Goal: Information Seeking & Learning: Find specific fact

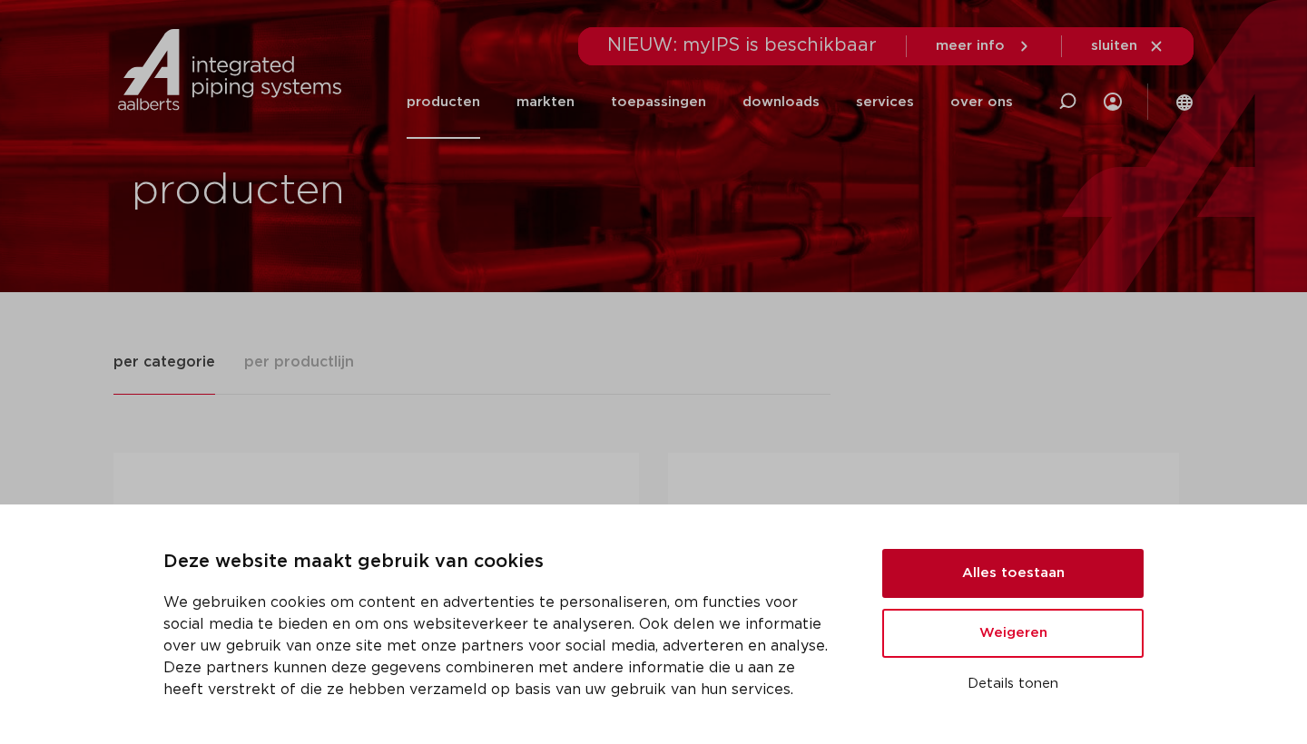
click at [887, 552] on button "Alles toestaan" at bounding box center [1012, 573] width 261 height 49
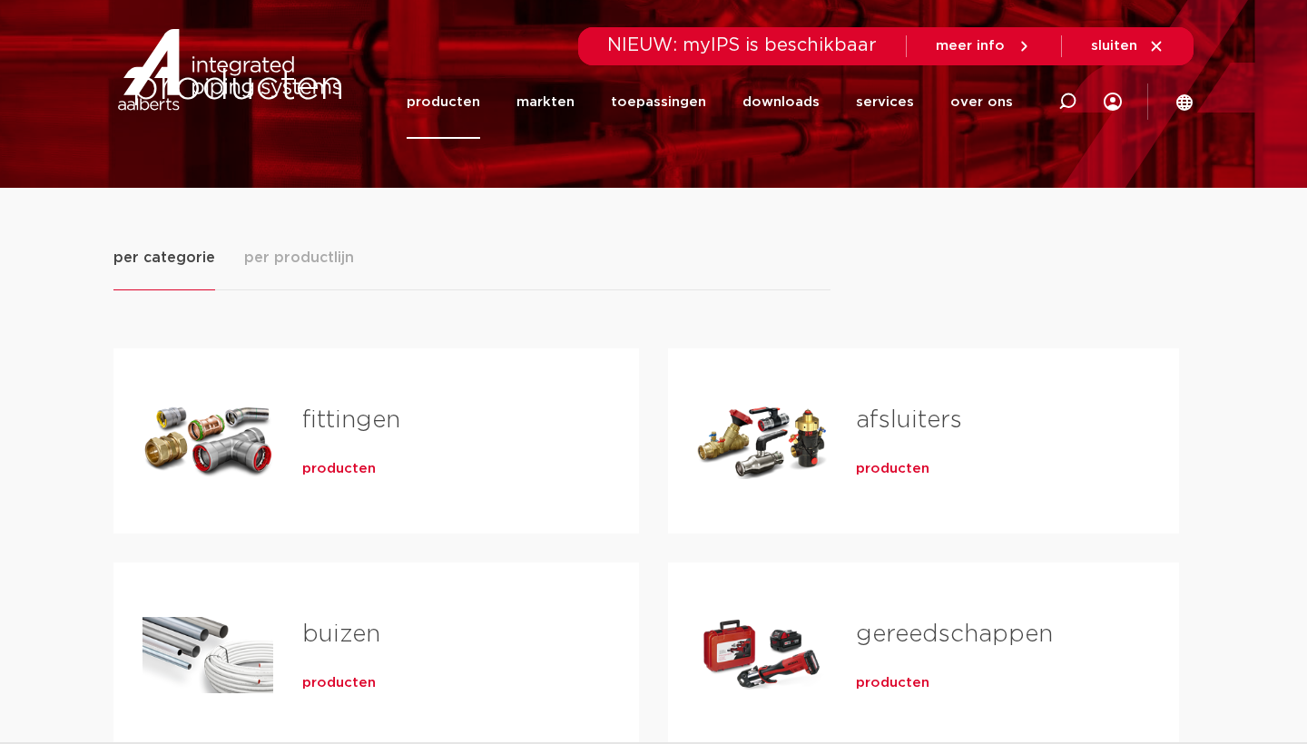
scroll to position [137, 0]
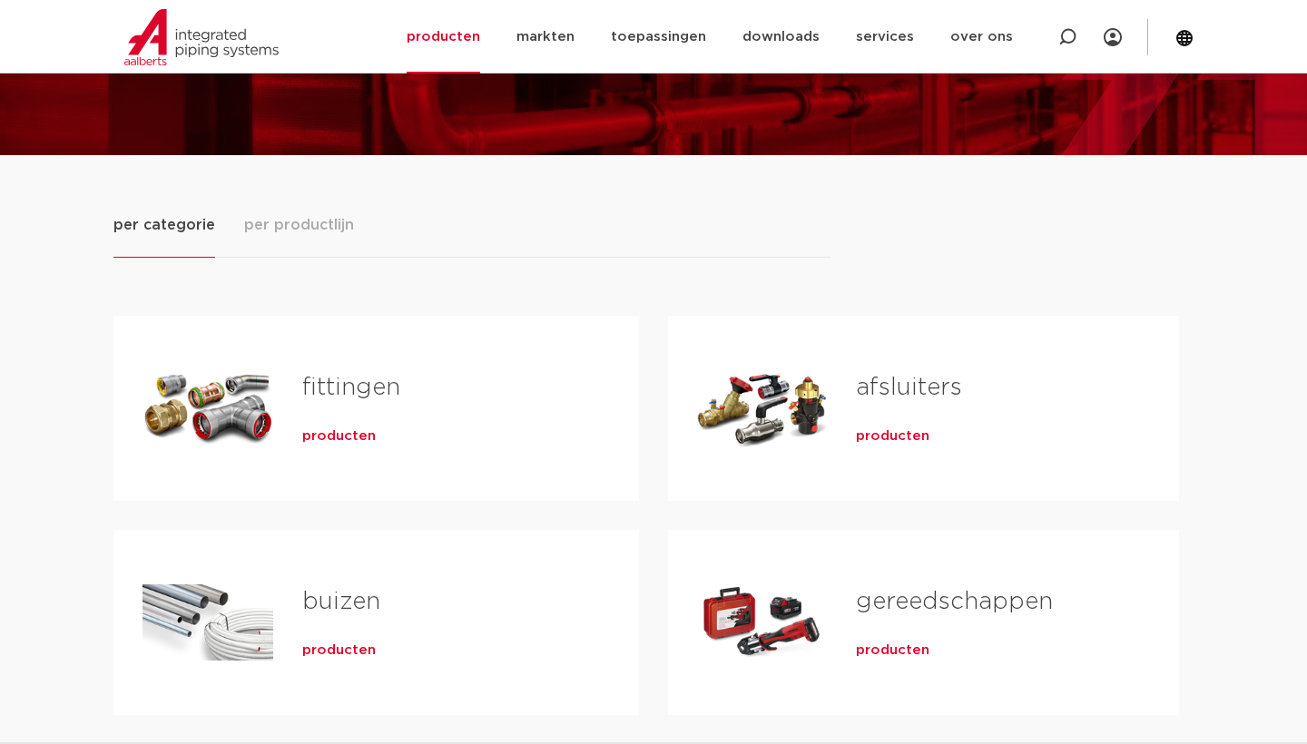
click at [576, 400] on h2 "fittingen" at bounding box center [441, 392] width 279 height 42
click at [357, 435] on span "producten" at bounding box center [339, 437] width 74 height 18
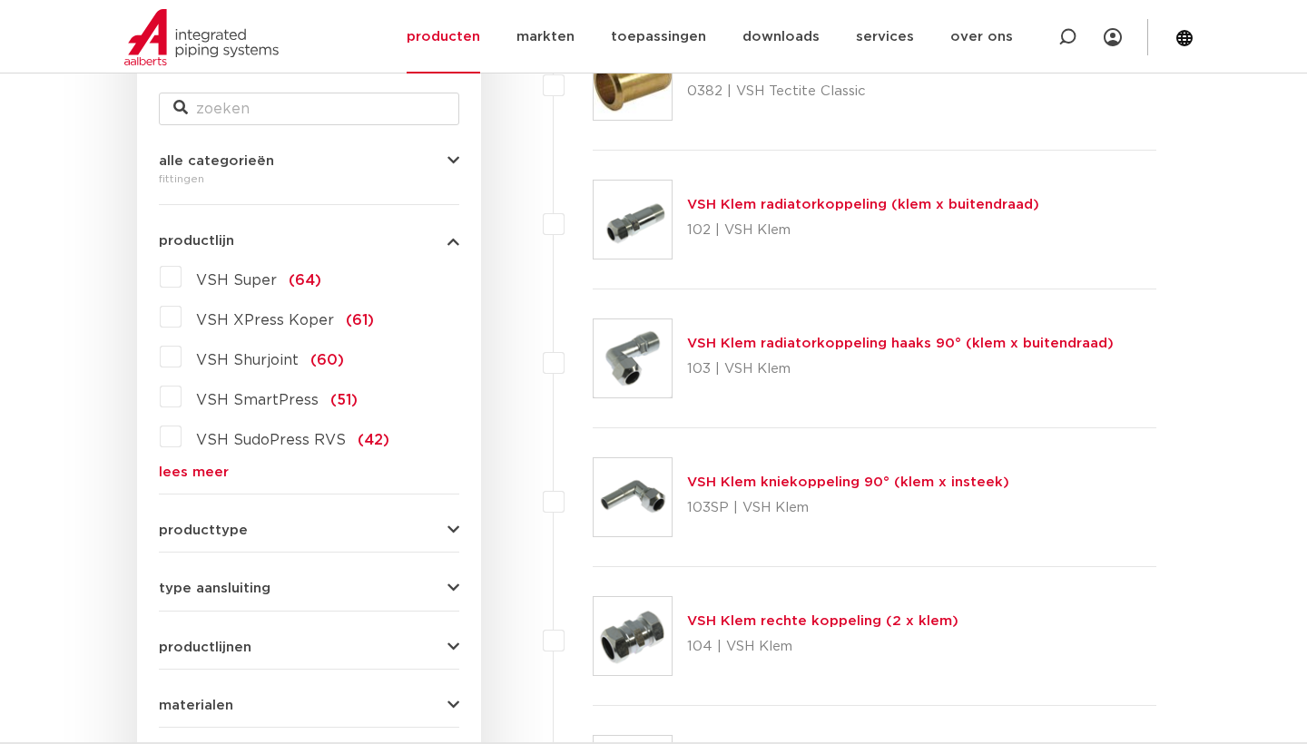
scroll to position [384, 0]
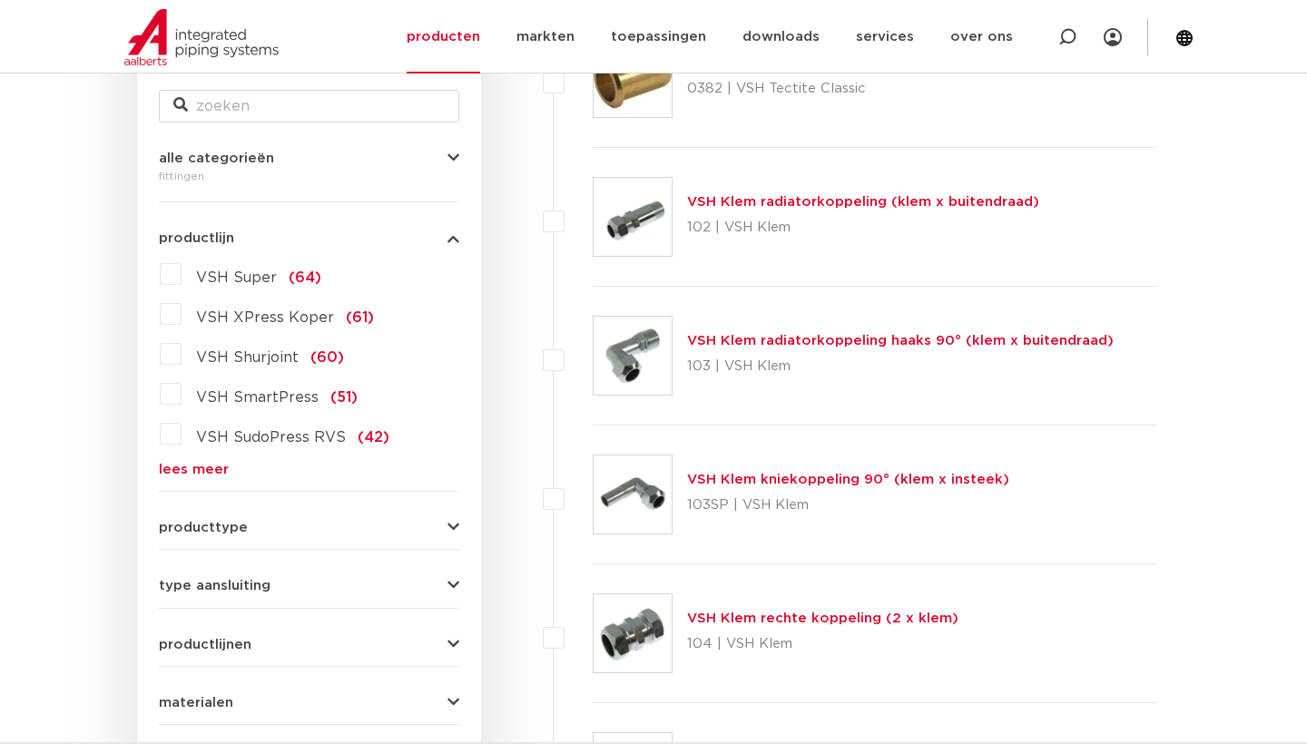
click at [219, 472] on link "lees meer" at bounding box center [309, 470] width 300 height 14
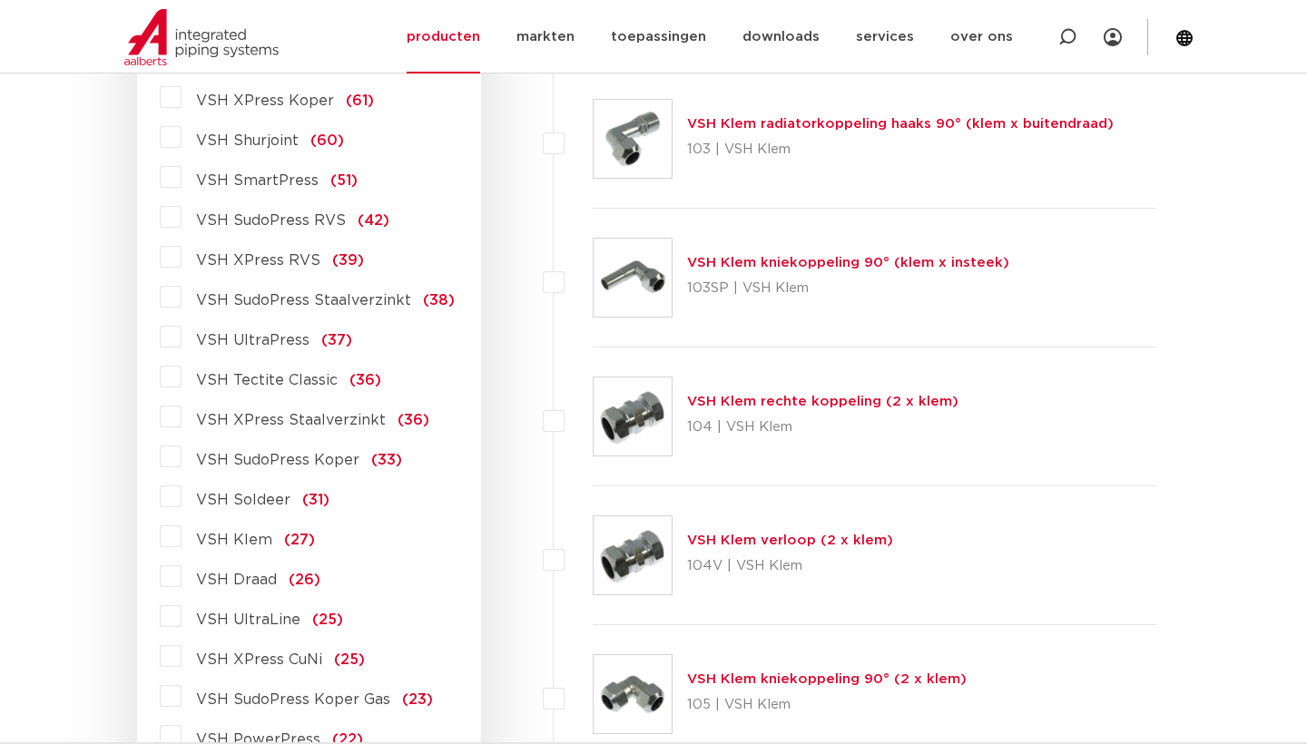
scroll to position [623, 0]
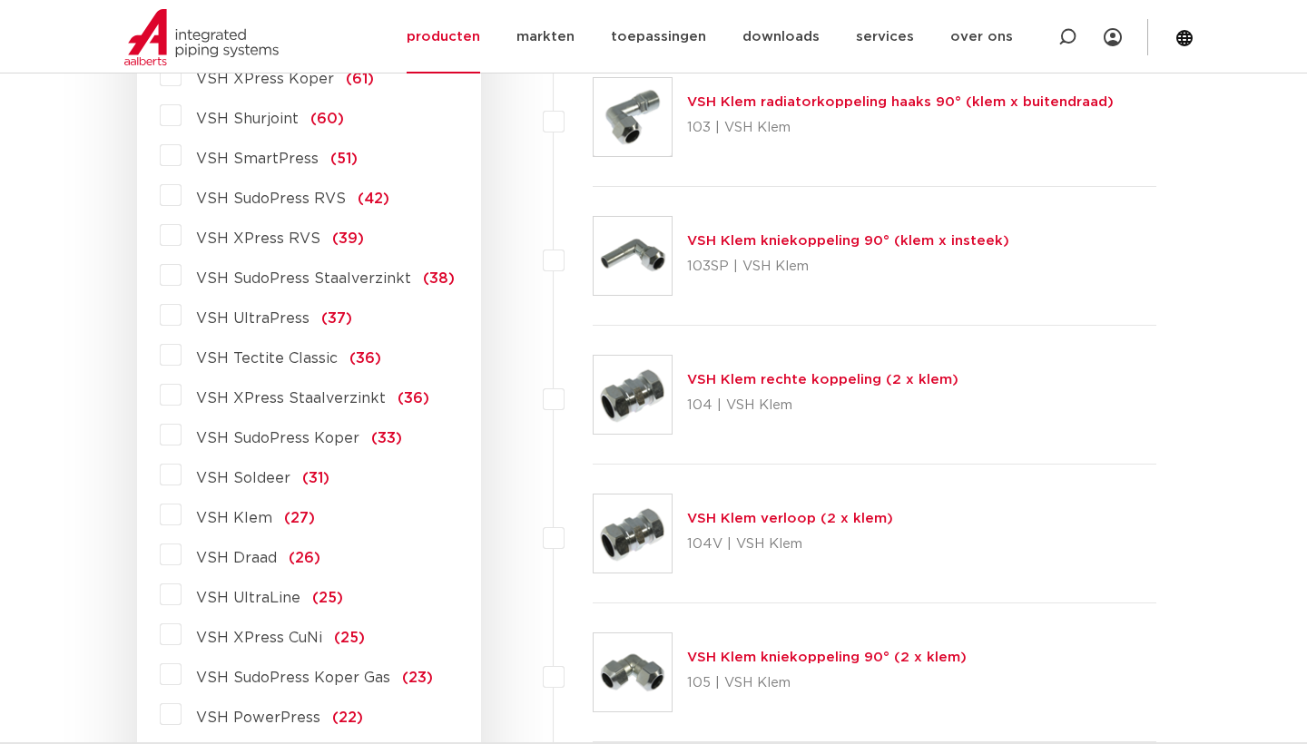
click at [182, 518] on label "VSH Klem (27)" at bounding box center [248, 514] width 133 height 29
click at [0, 0] on input "VSH Klem (27)" at bounding box center [0, 0] width 0 height 0
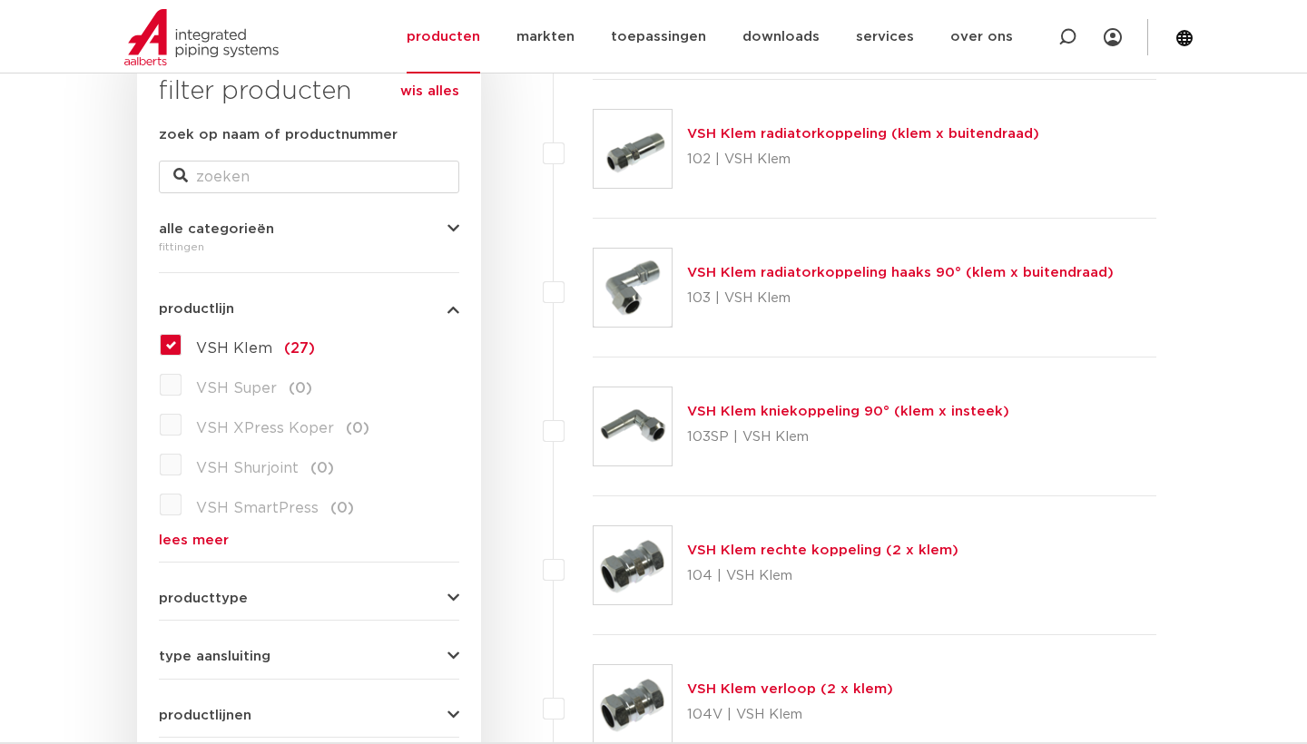
scroll to position [321, 0]
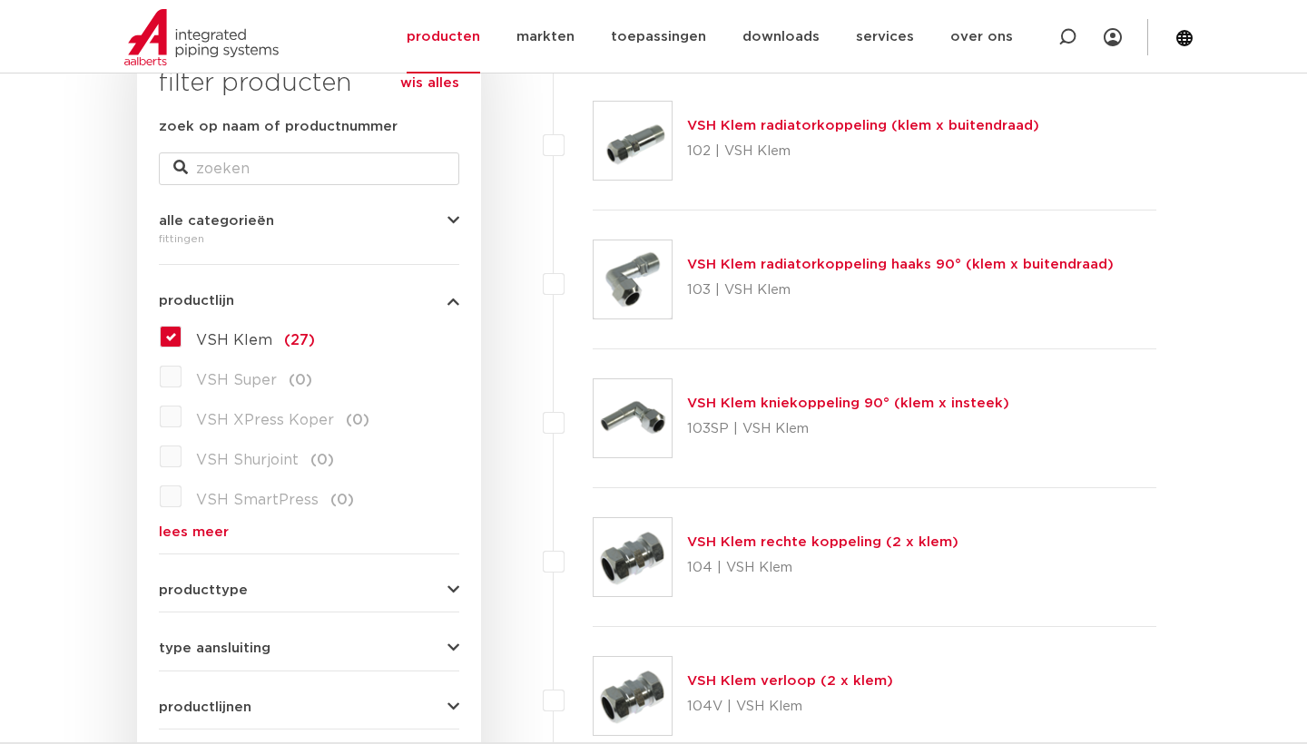
click at [182, 333] on label "VSH Klem (27)" at bounding box center [248, 336] width 133 height 29
click at [0, 0] on input "VSH Klem (27)" at bounding box center [0, 0] width 0 height 0
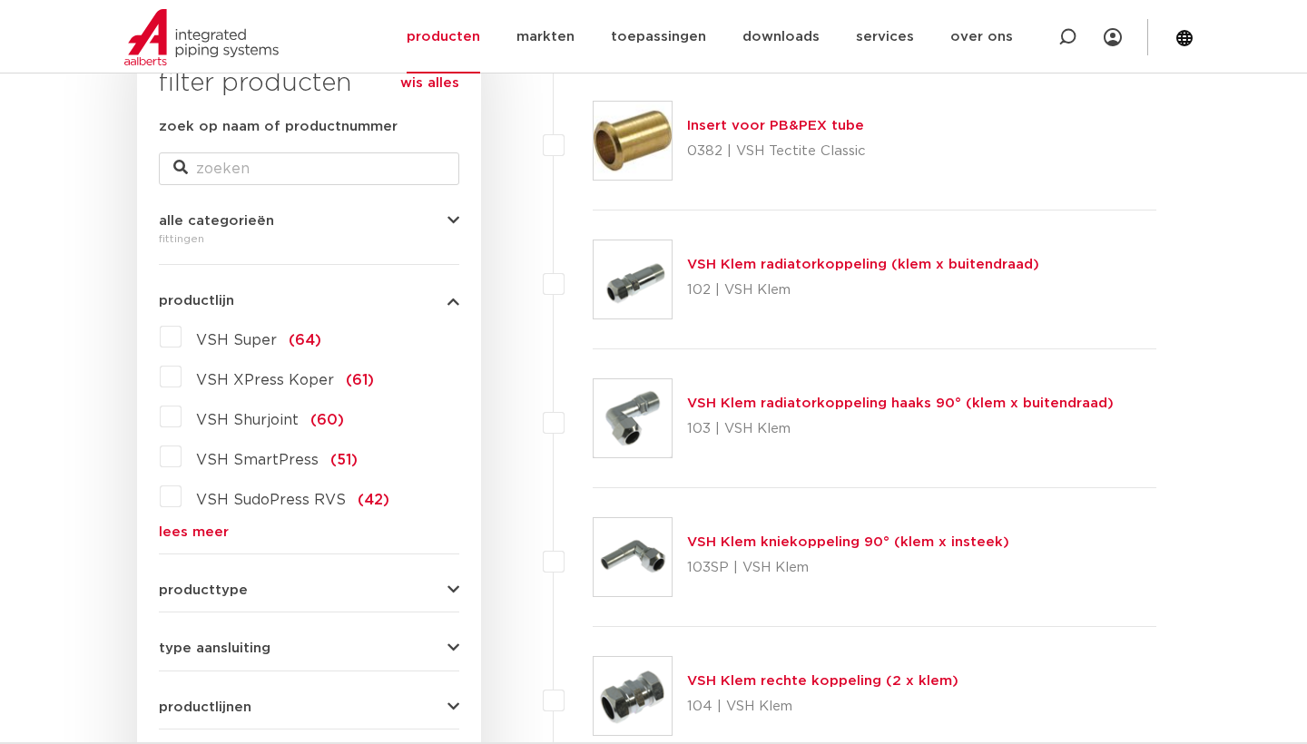
click at [196, 532] on link "lees meer" at bounding box center [309, 533] width 300 height 14
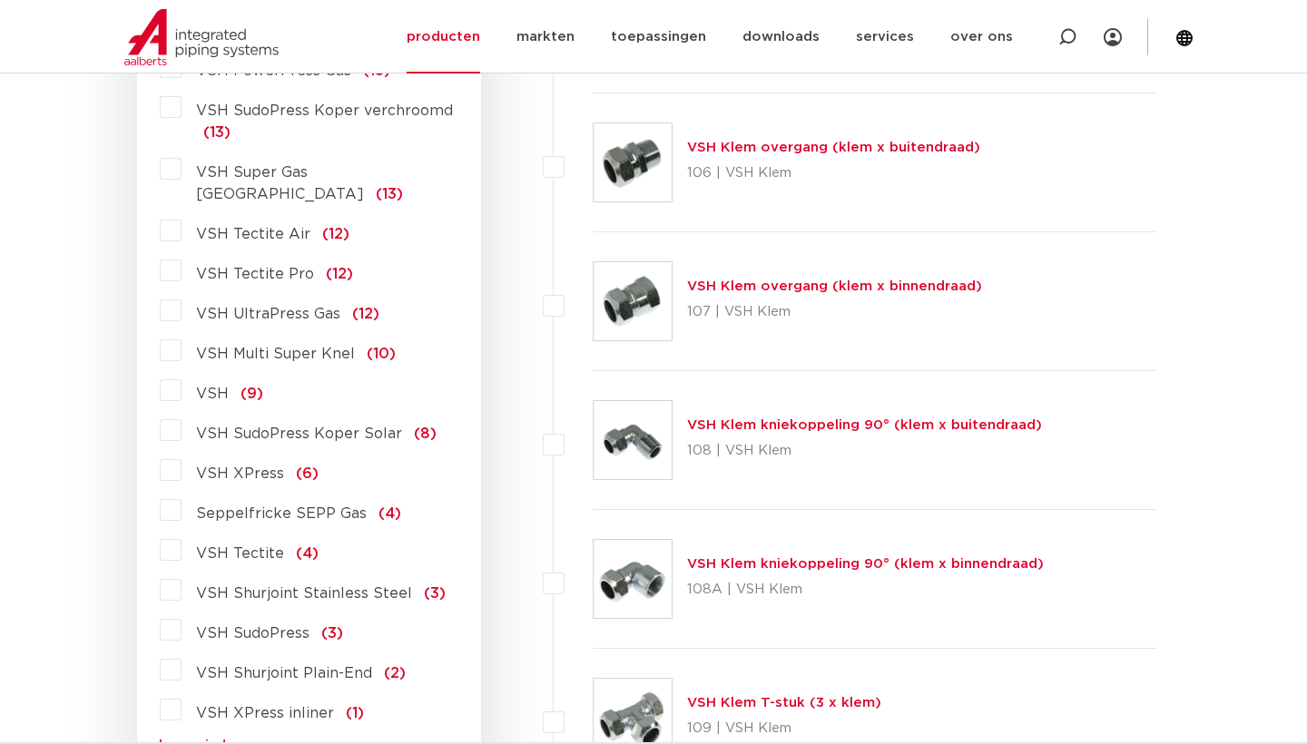
scroll to position [1551, 0]
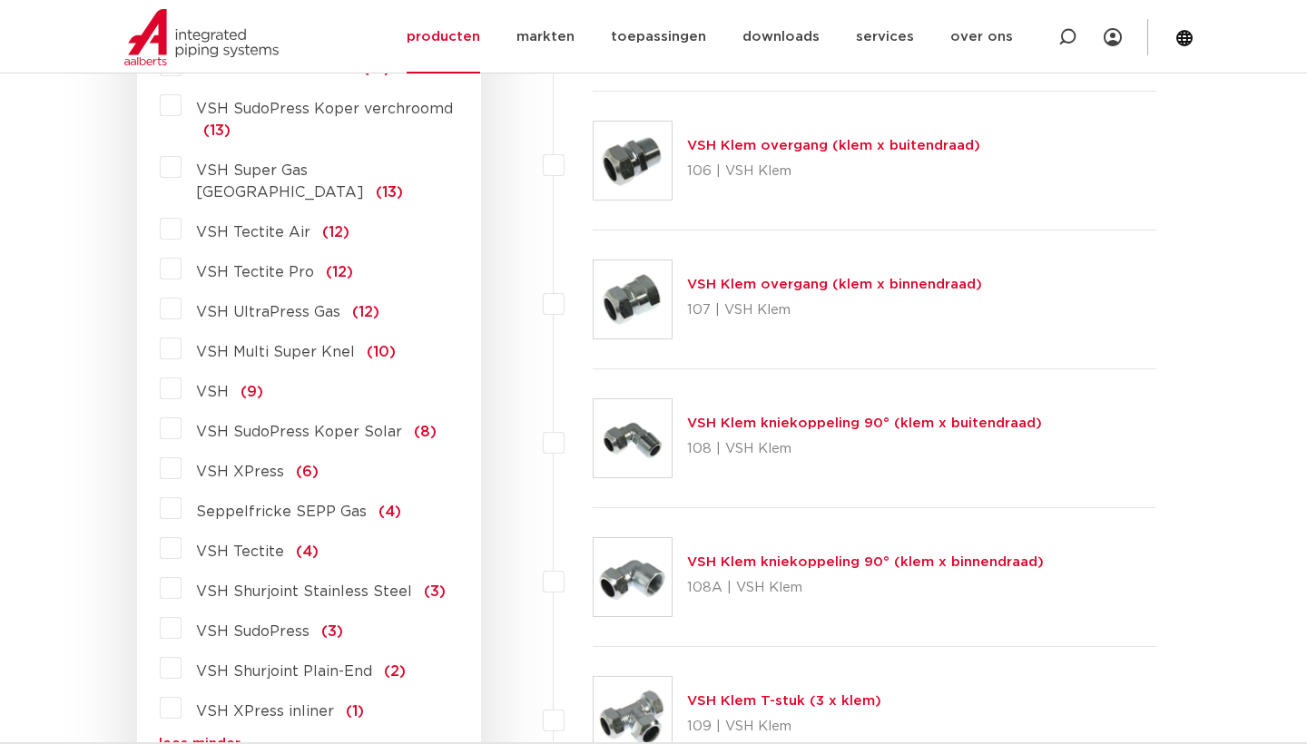
click at [283, 345] on span "VSH Multi Super Knel" at bounding box center [275, 352] width 159 height 15
click at [0, 0] on input "VSH Multi Super Knel (10)" at bounding box center [0, 0] width 0 height 0
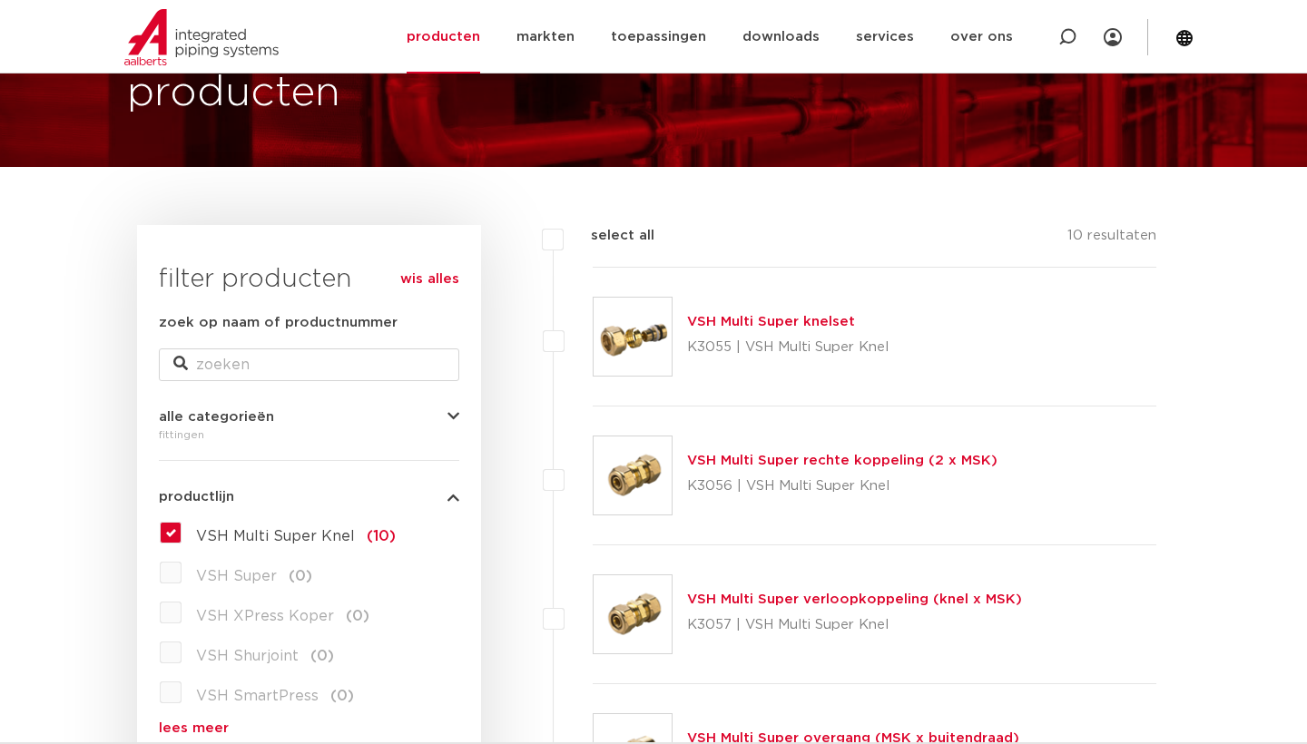
scroll to position [139, 0]
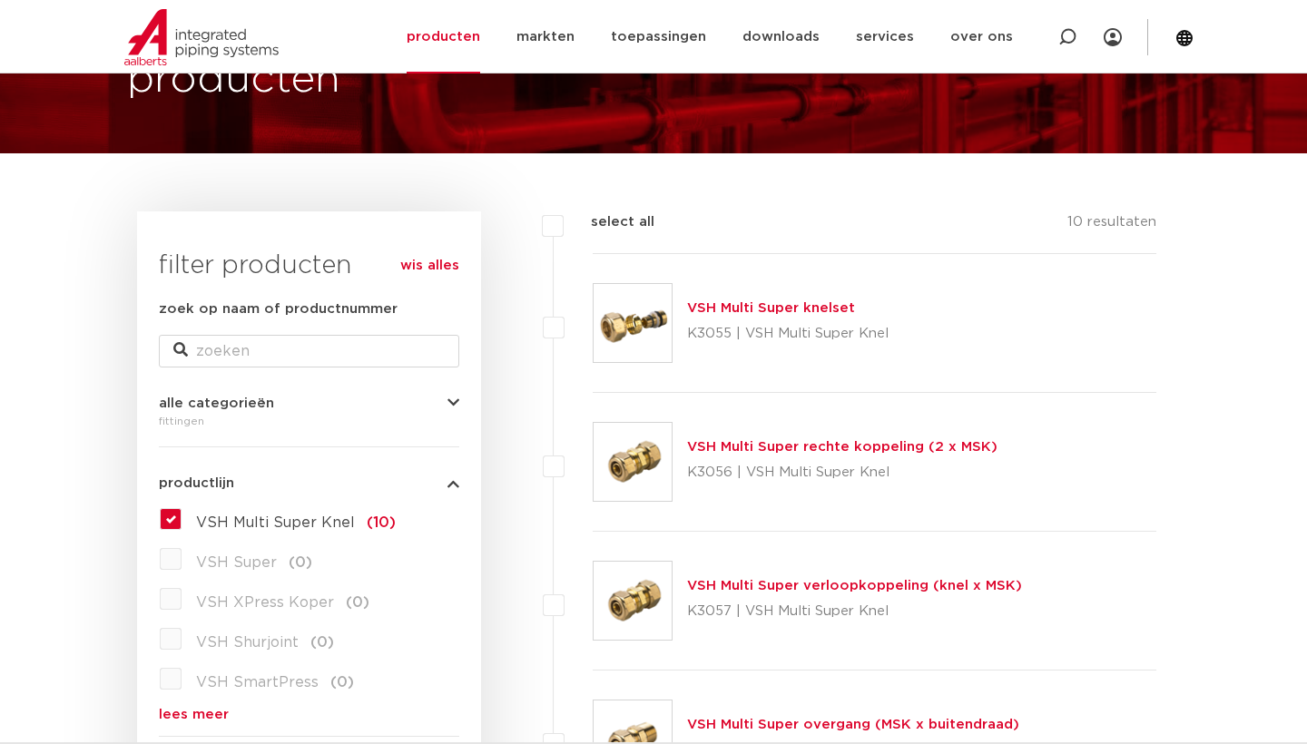
click at [275, 531] on label "VSH Multi Super Knel (10)" at bounding box center [289, 519] width 214 height 29
click at [0, 0] on input "VSH Multi Super Knel (10)" at bounding box center [0, 0] width 0 height 0
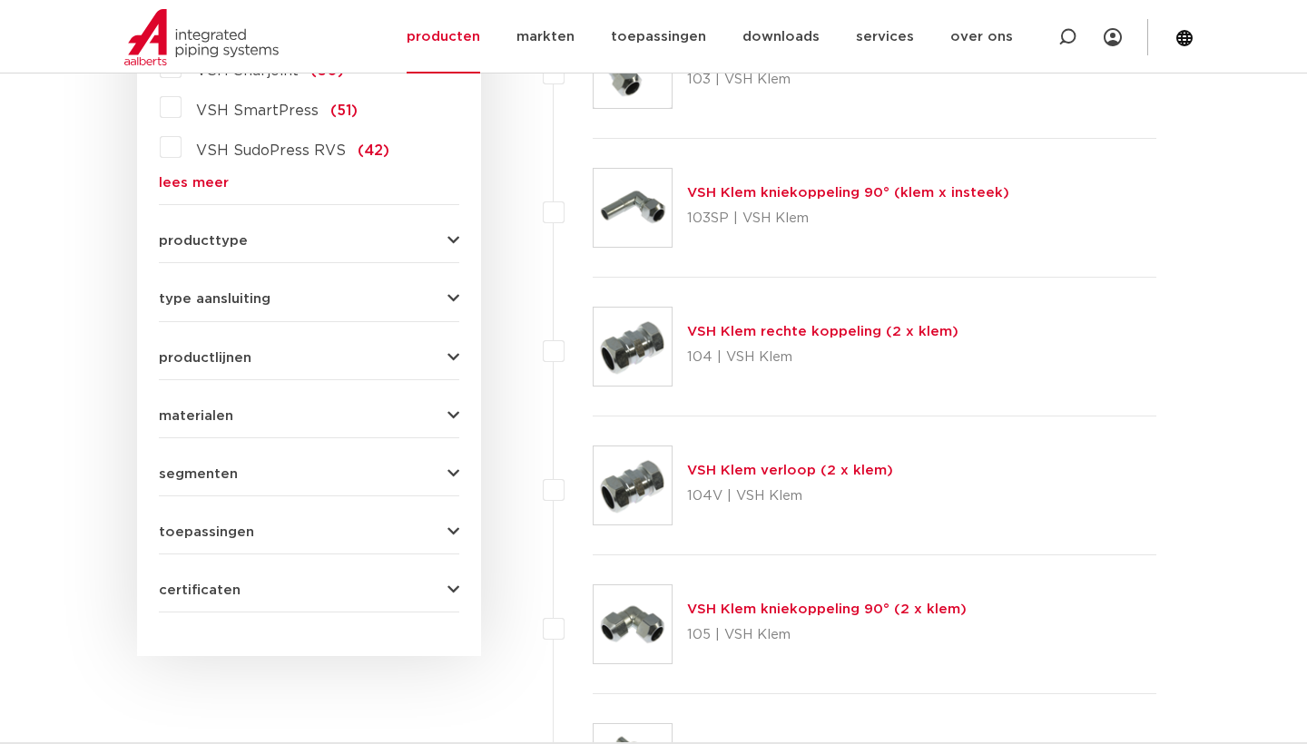
scroll to position [693, 0]
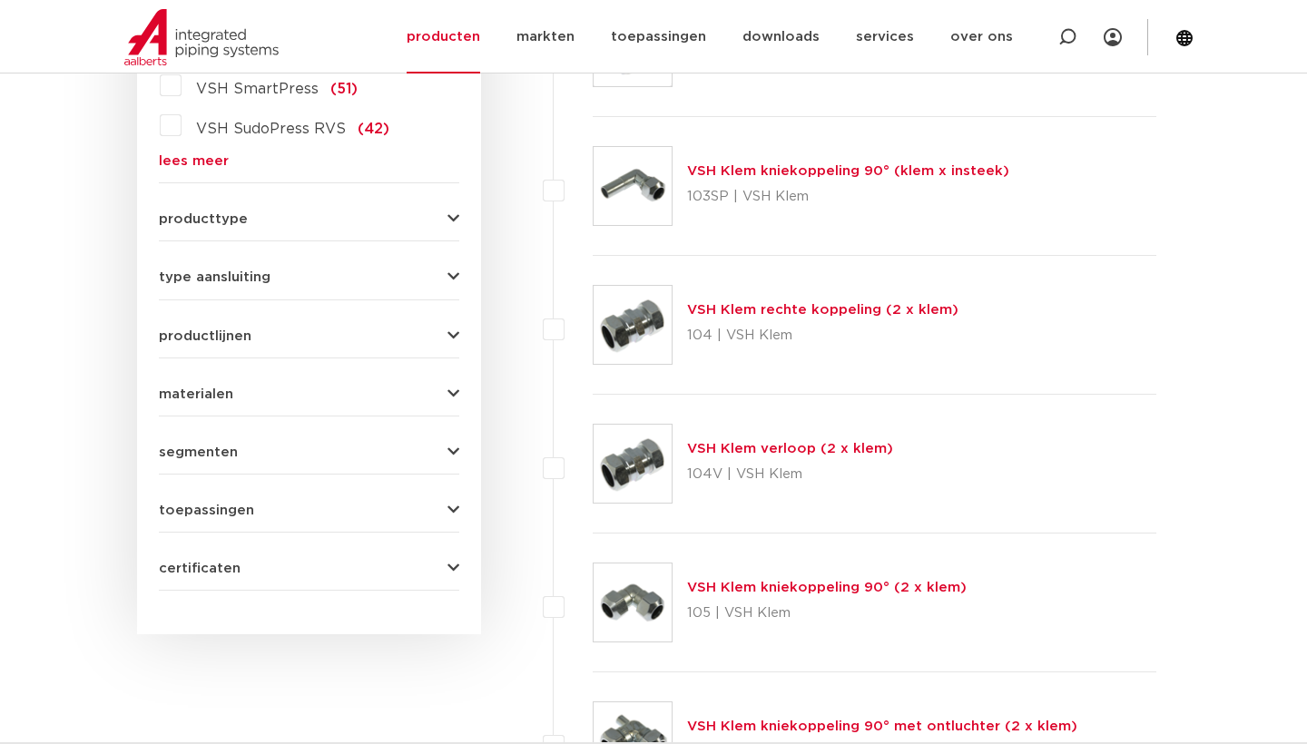
click at [420, 385] on div "materialen messing (311) roestvaststaal (190) staal (125) koper (107) brons (84…" at bounding box center [309, 387] width 300 height 28
click at [459, 401] on form "zoek op naam of productnummer alle categorieën fittingen fittingen afsluiters b…" at bounding box center [309, 168] width 300 height 846
click at [458, 396] on icon "button" at bounding box center [454, 395] width 12 height 14
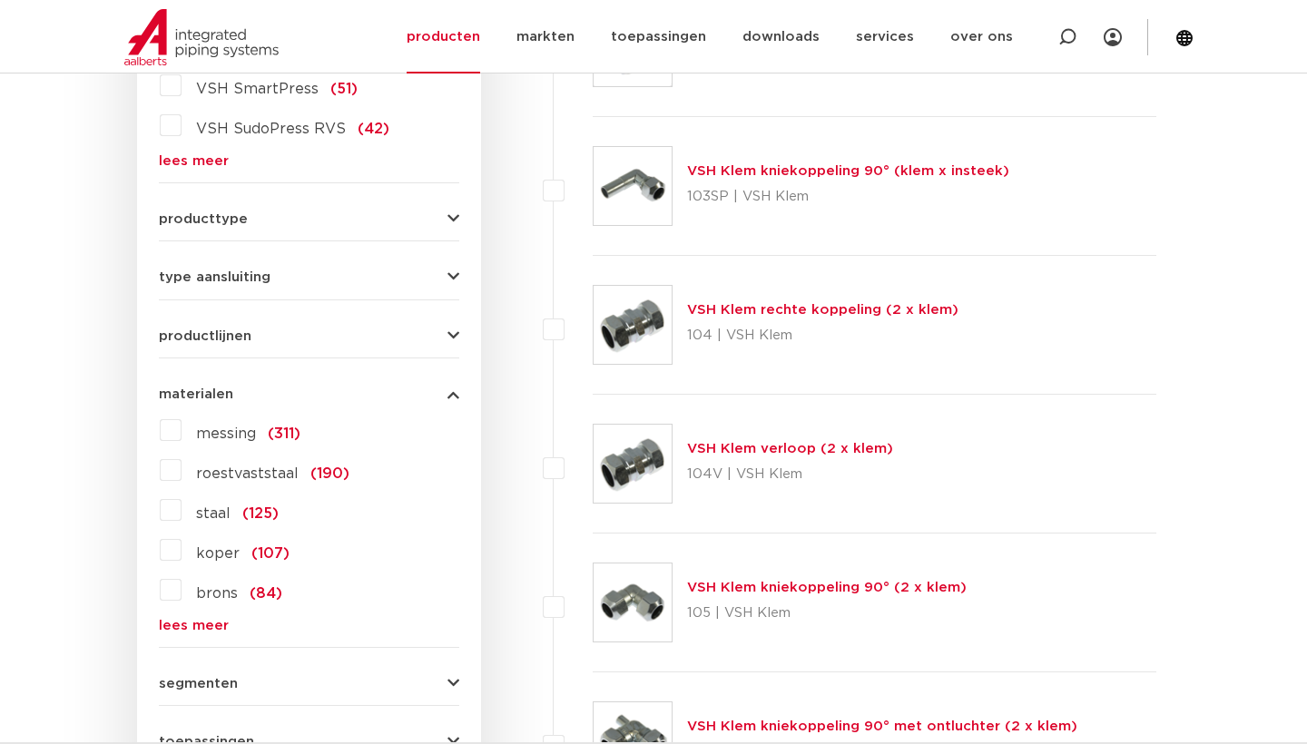
click at [239, 434] on span "messing" at bounding box center [226, 434] width 60 height 15
click at [0, 0] on input "messing (311)" at bounding box center [0, 0] width 0 height 0
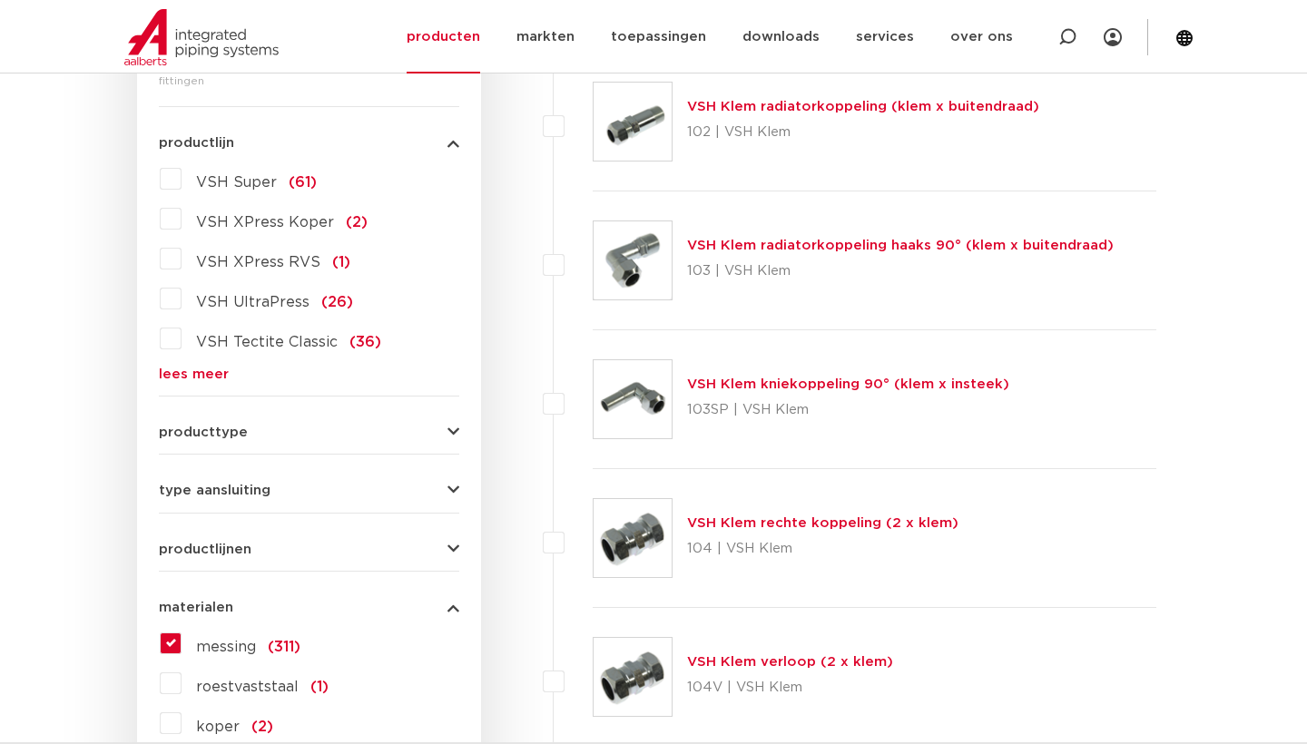
scroll to position [474, 0]
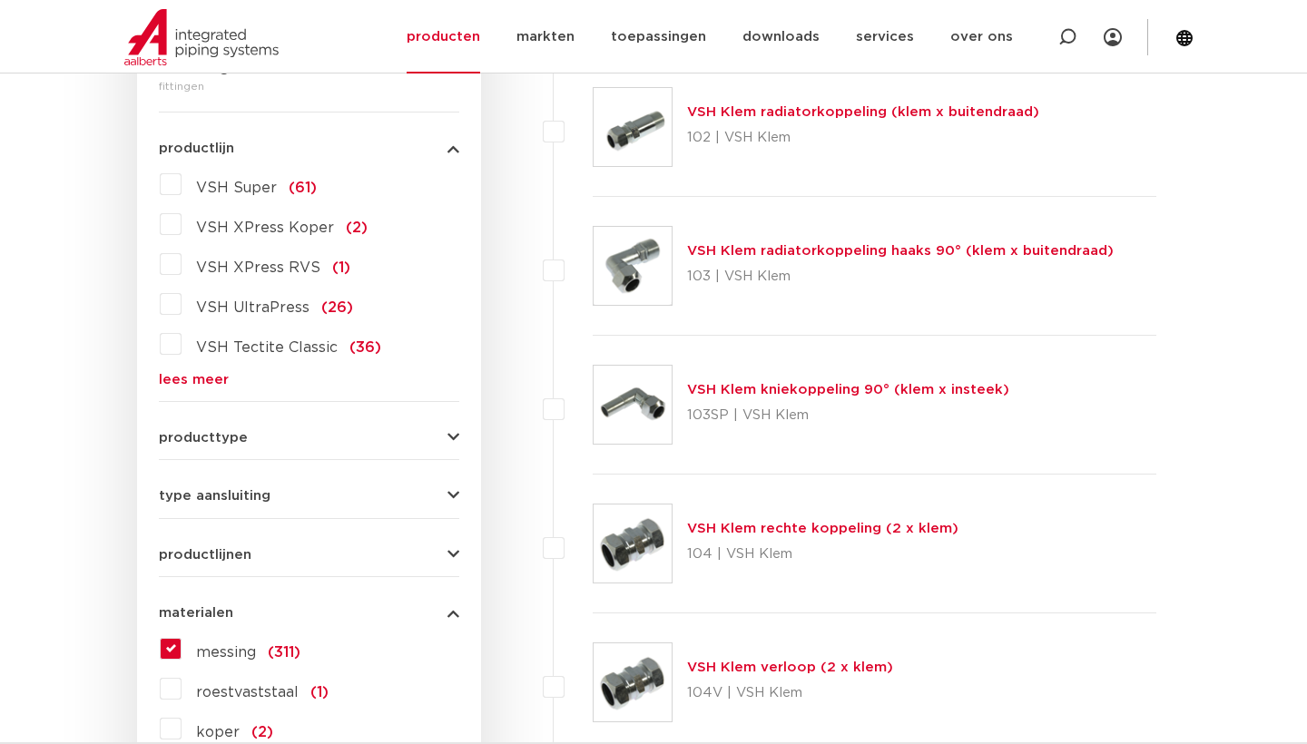
click at [428, 491] on button "type aansluiting" at bounding box center [309, 496] width 300 height 14
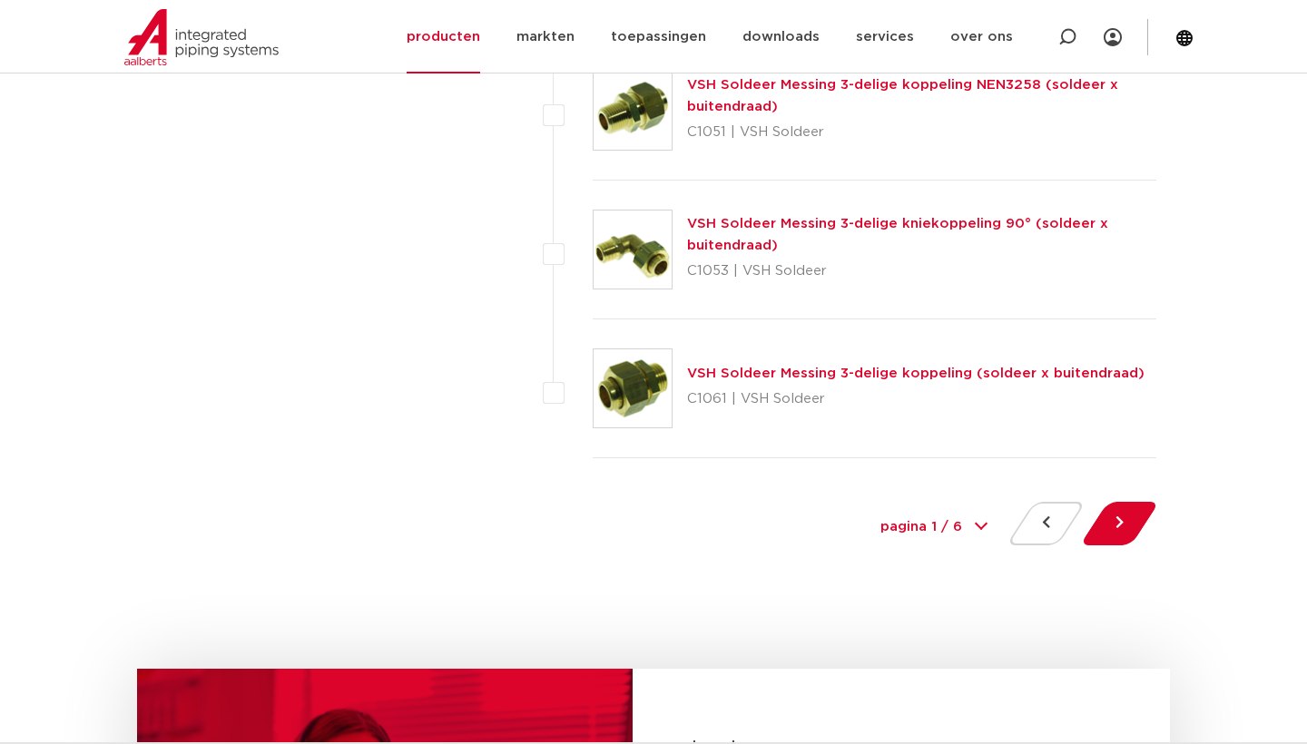
scroll to position [8258, 0]
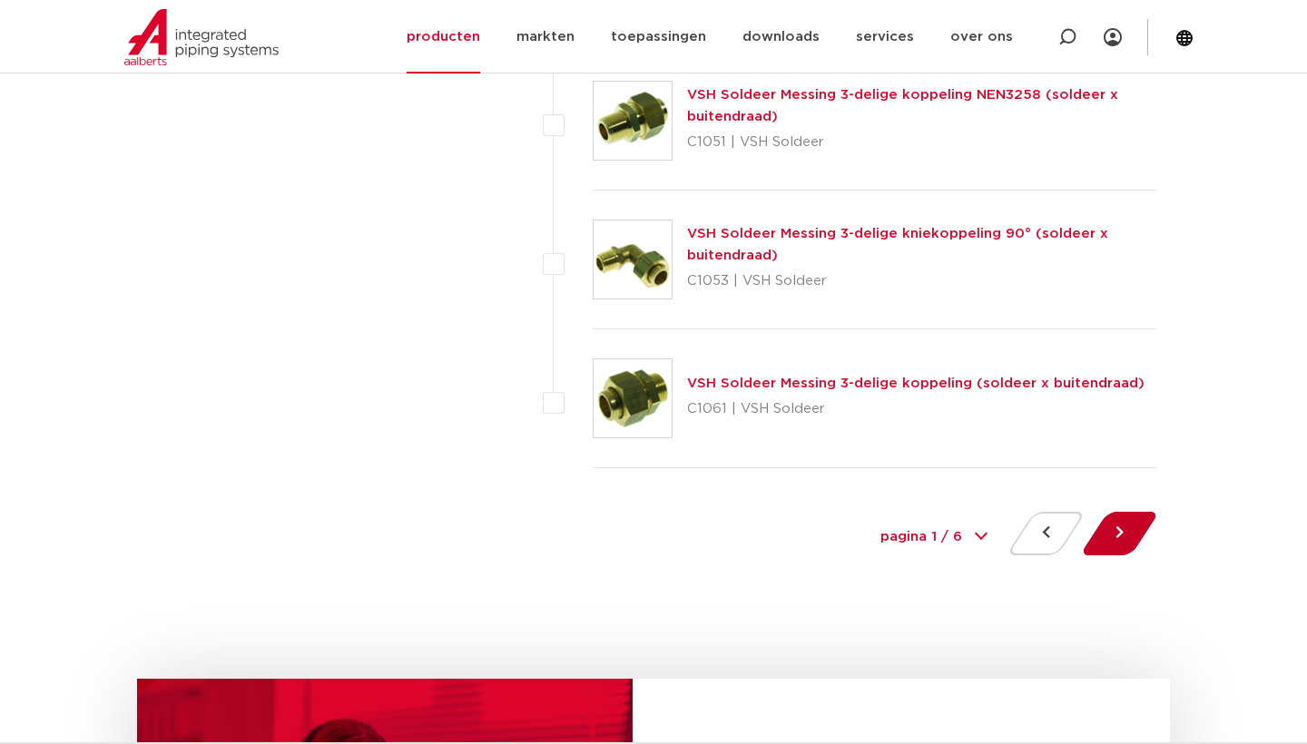
click at [1116, 535] on button at bounding box center [1120, 534] width 52 height 44
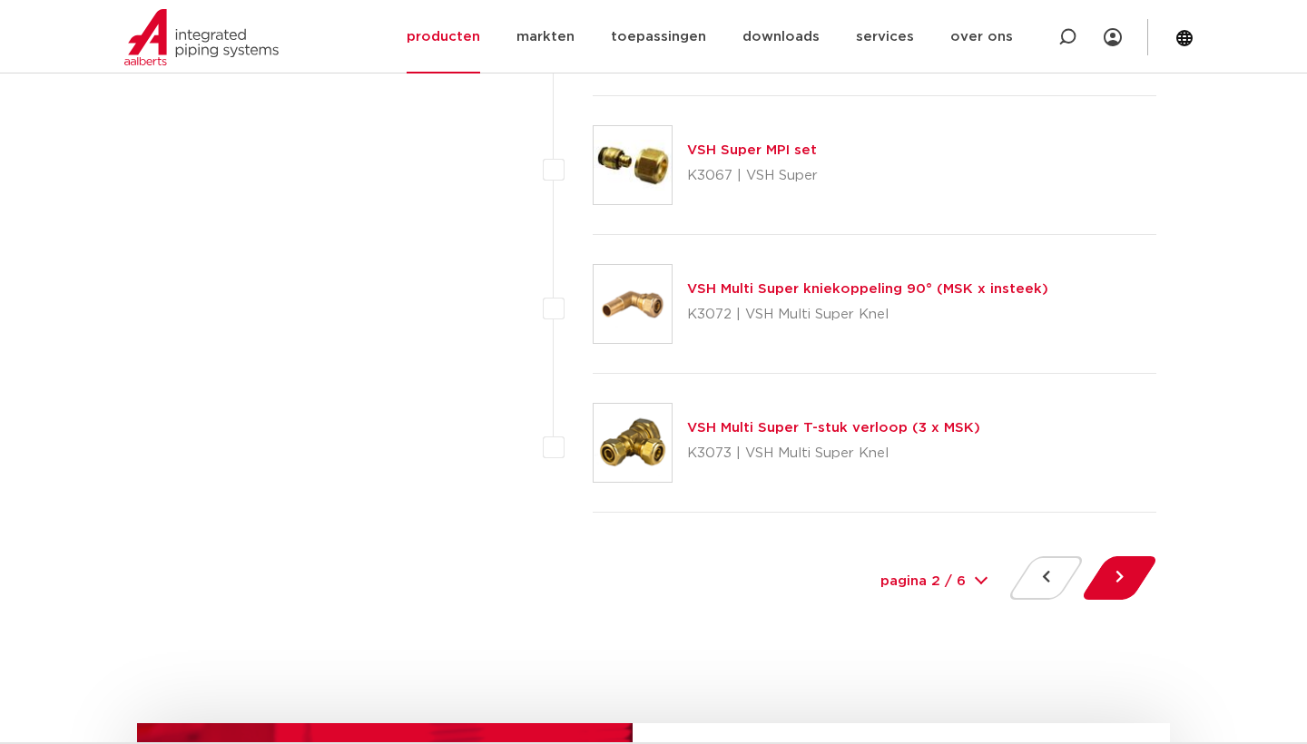
scroll to position [8227, 0]
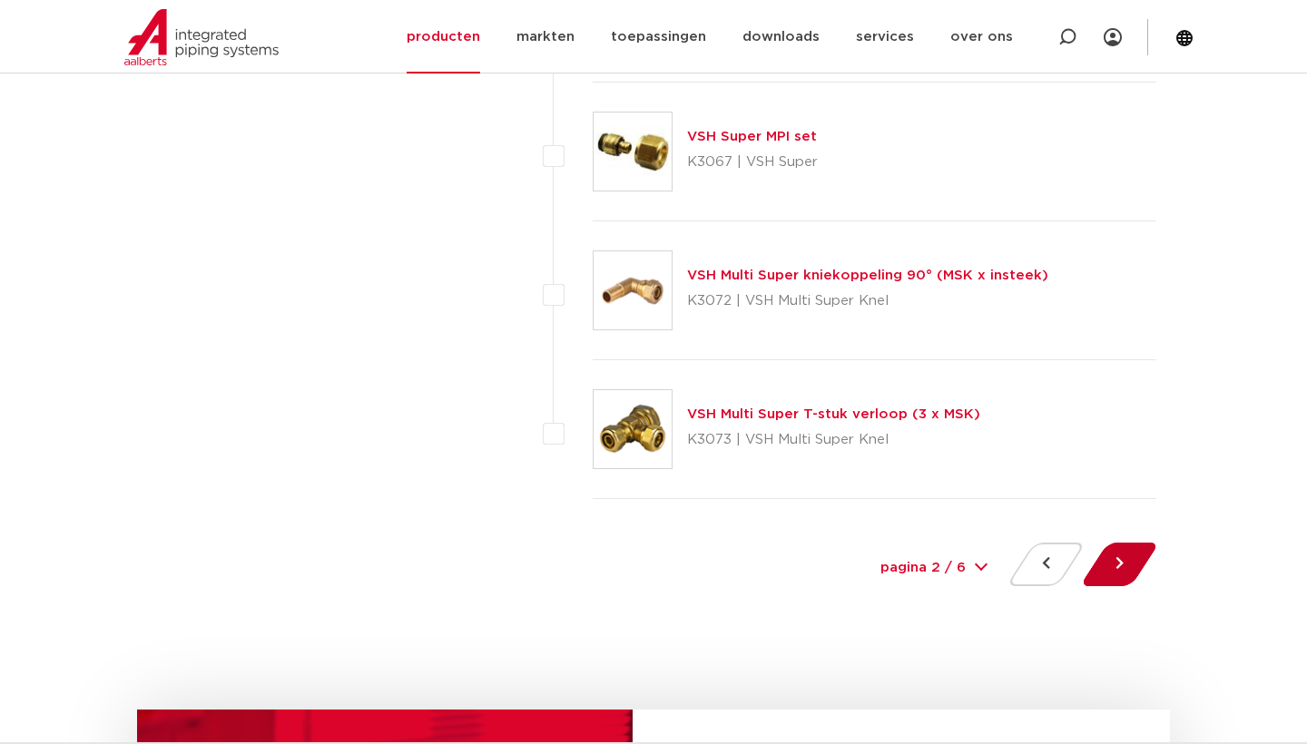
click at [1113, 572] on button at bounding box center [1120, 565] width 52 height 44
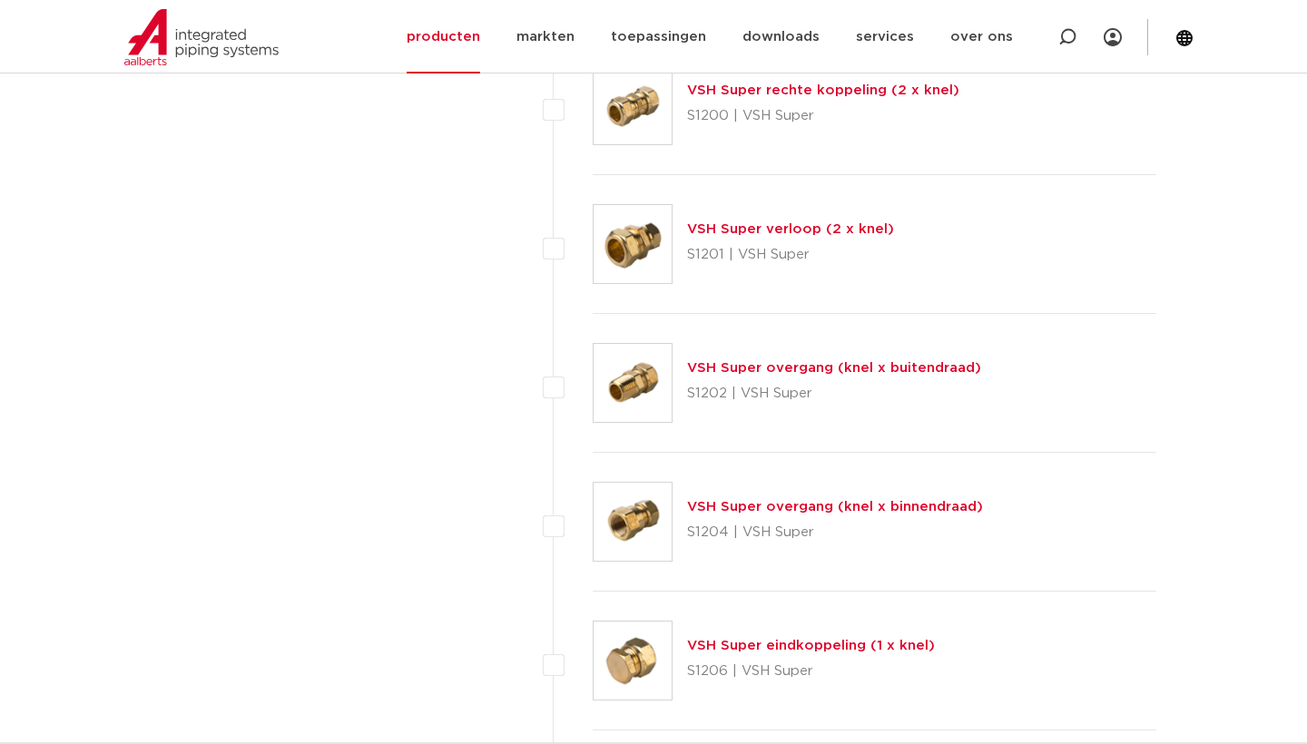
scroll to position [6512, 0]
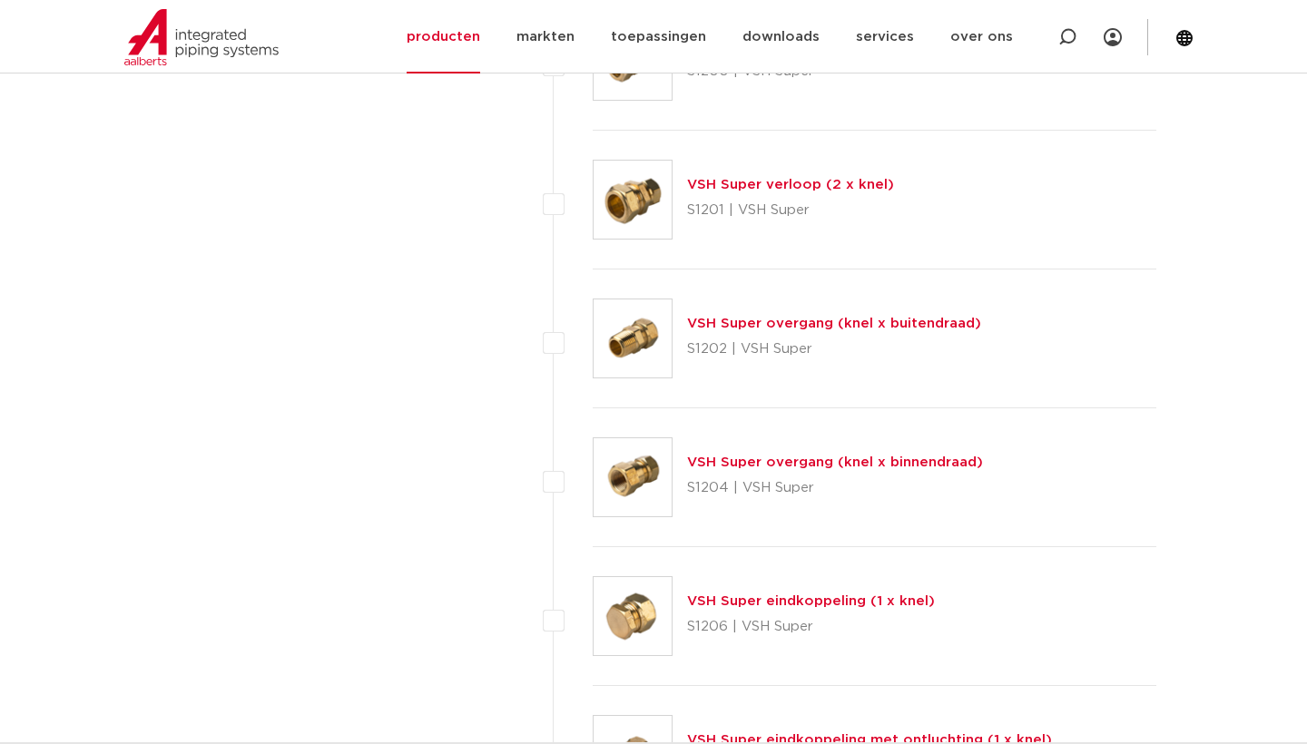
click at [646, 338] on img at bounding box center [633, 339] width 78 height 78
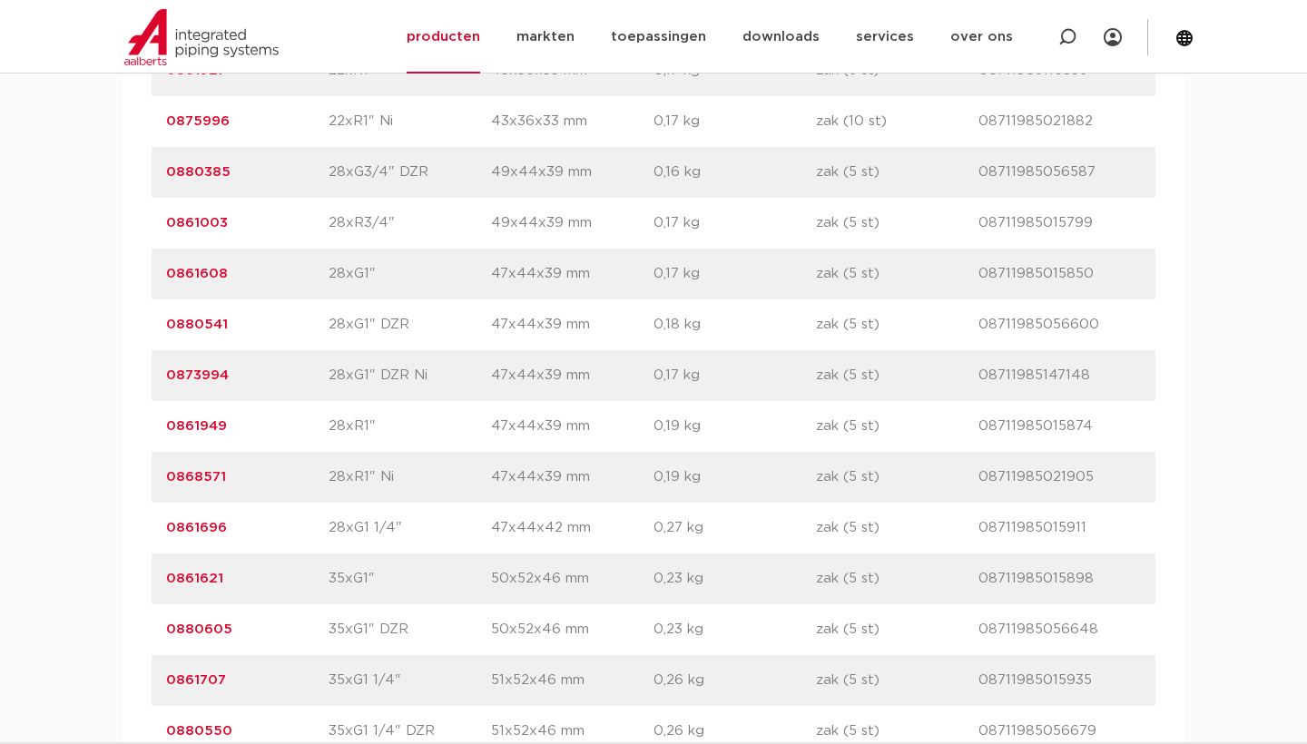
scroll to position [4265, 0]
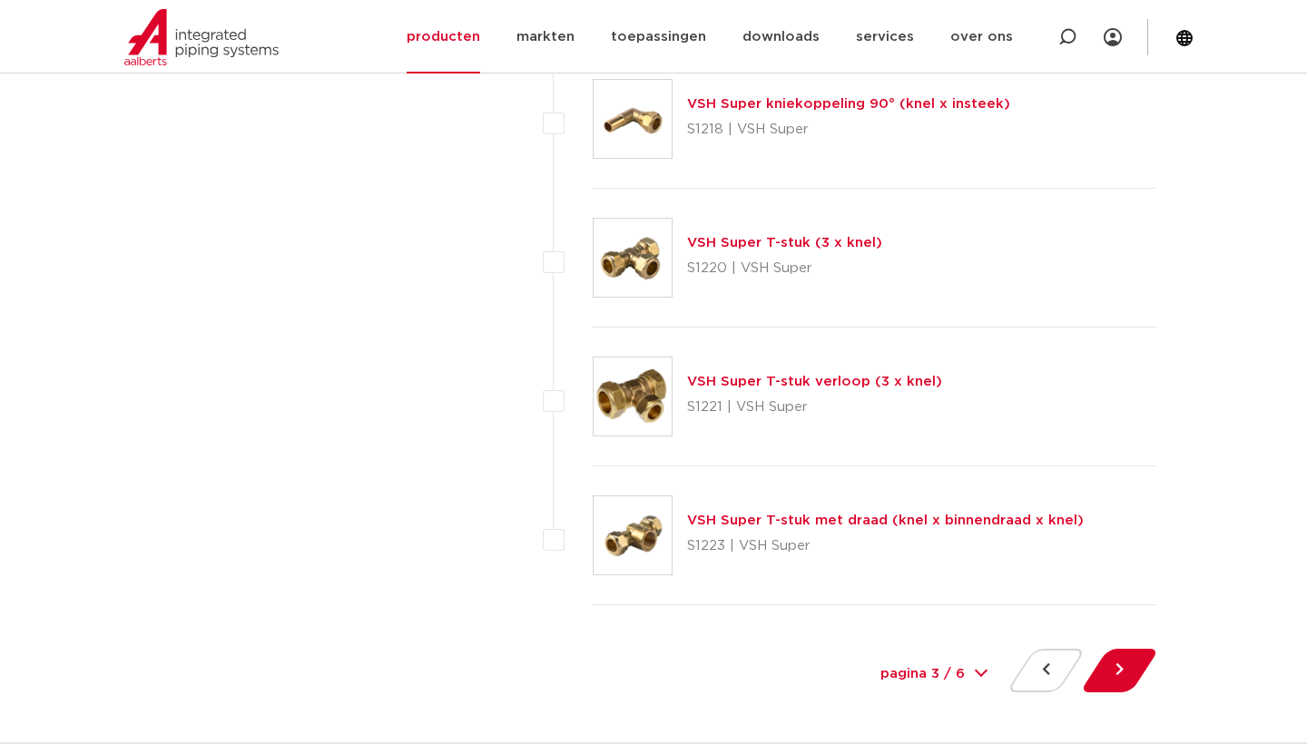
scroll to position [8125, 0]
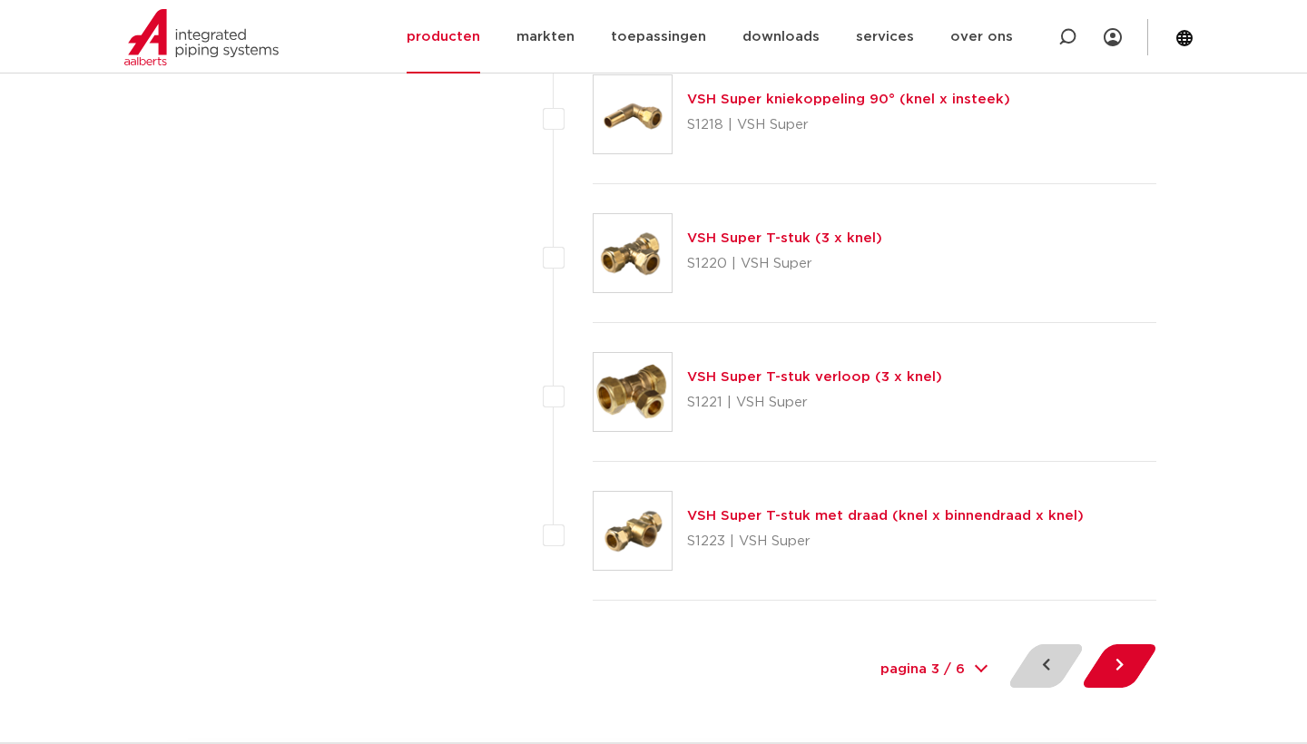
click at [1045, 671] on button at bounding box center [1046, 667] width 52 height 44
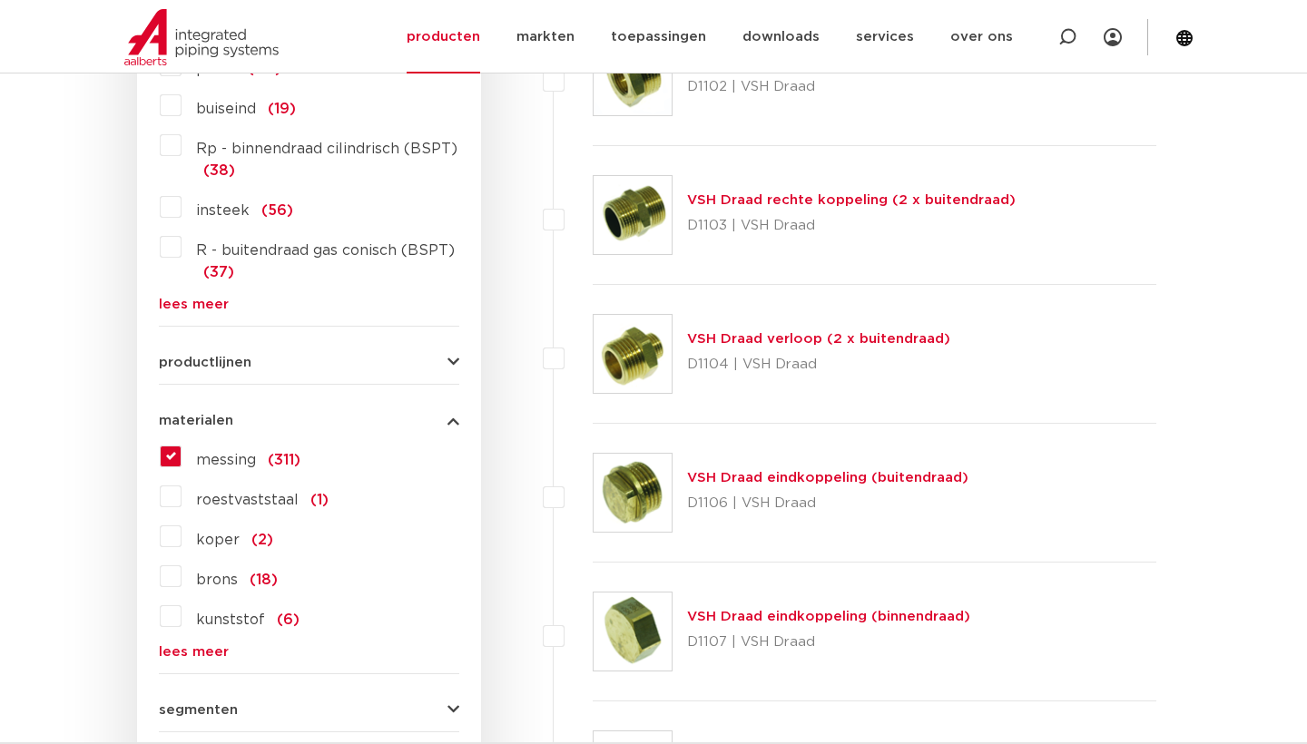
scroll to position [940, 0]
click at [666, 204] on img at bounding box center [633, 216] width 78 height 78
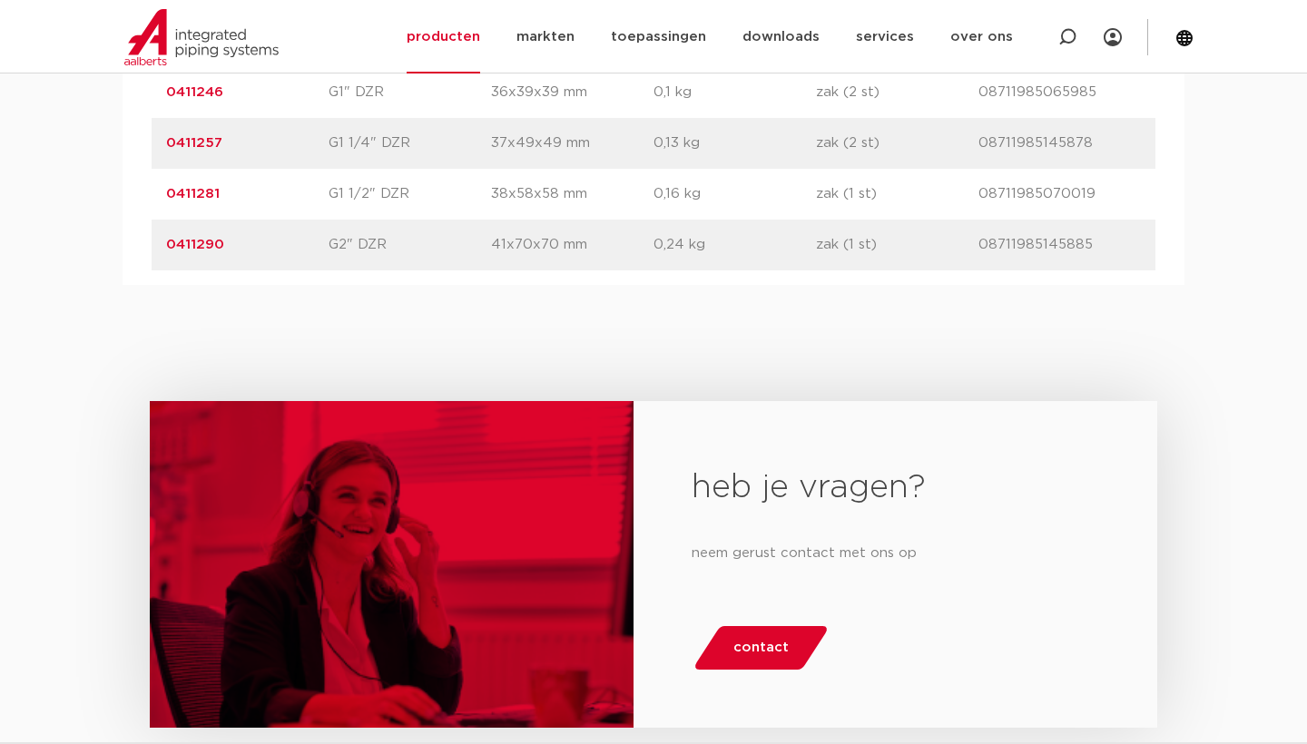
scroll to position [1616, 0]
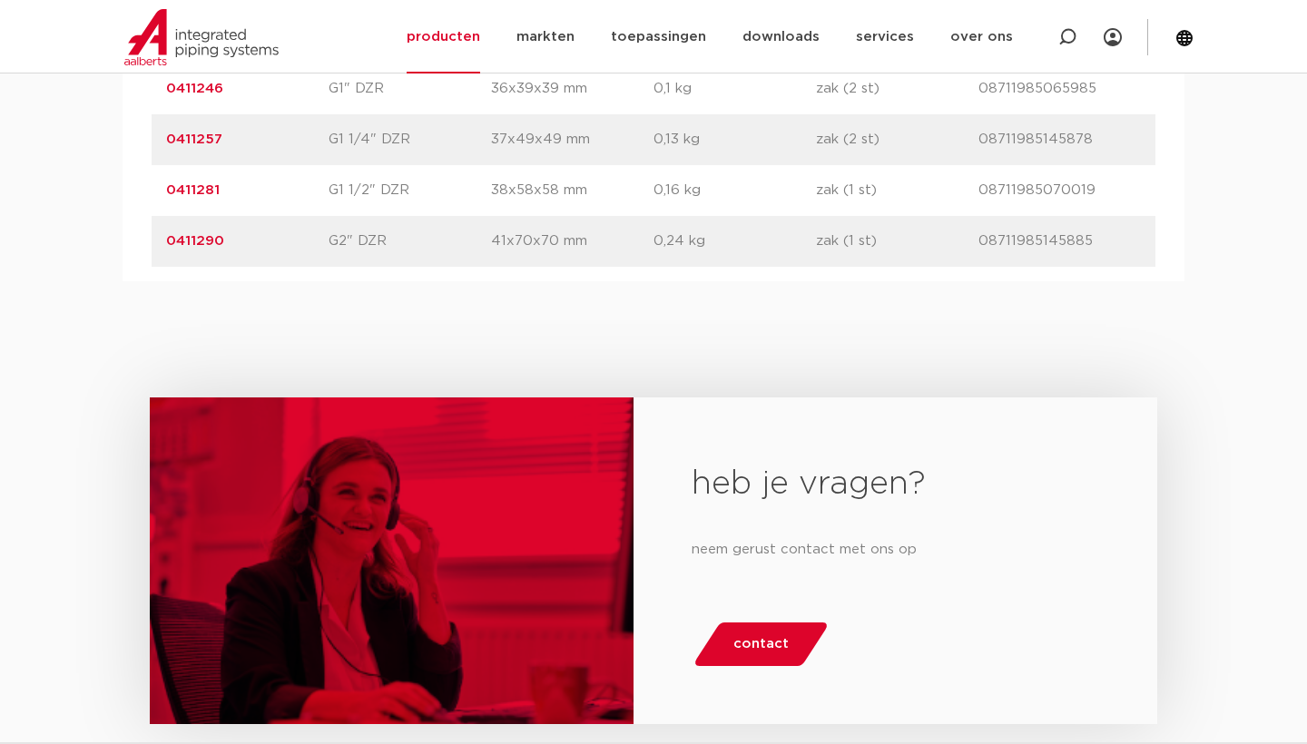
drag, startPoint x: 974, startPoint y: 188, endPoint x: 1087, endPoint y: 191, distance: 112.6
click at [1087, 191] on div "artikelnummer 0411281 afmeting G1 1/2" DZR [GEOGRAPHIC_DATA] 38x58x58 mm gewich…" at bounding box center [654, 190] width 1004 height 51
click at [1087, 191] on p "08711985070019" at bounding box center [1060, 191] width 162 height 22
drag, startPoint x: 1089, startPoint y: 190, endPoint x: 981, endPoint y: 190, distance: 108.0
click at [981, 190] on p "08711985070019" at bounding box center [1060, 191] width 162 height 22
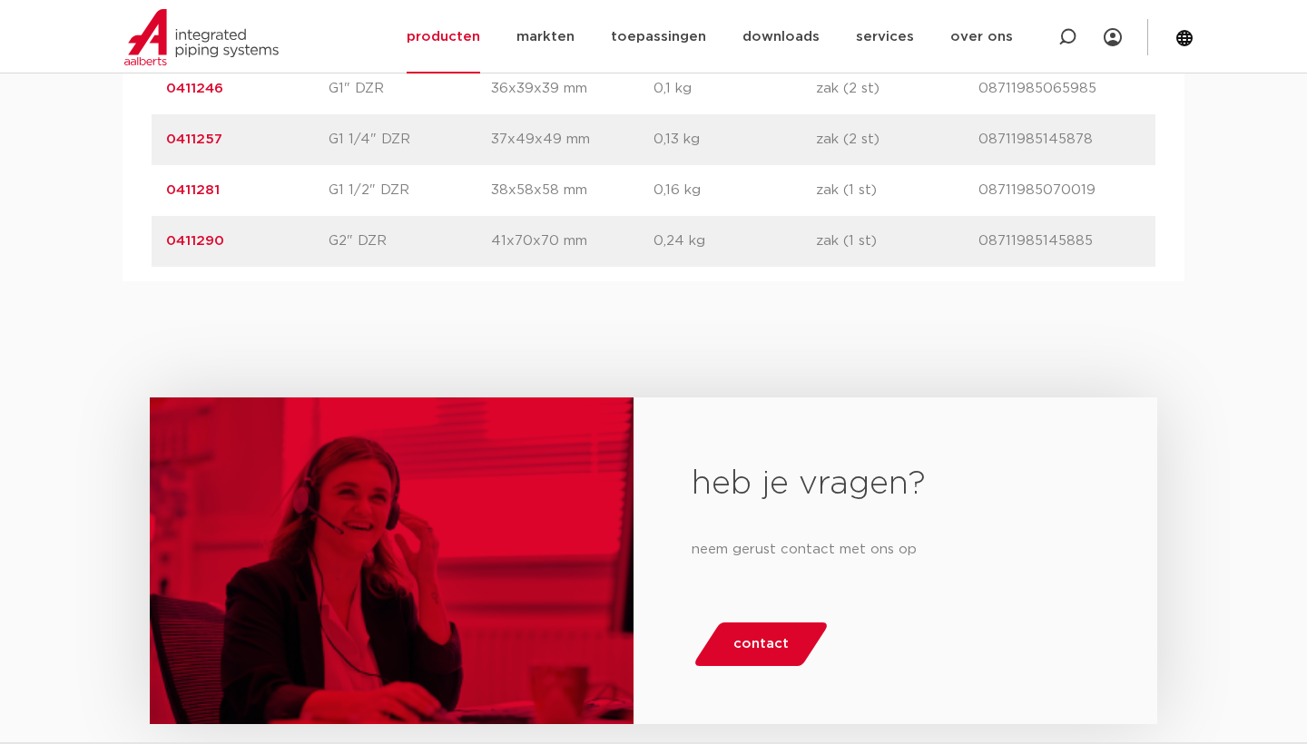
copy p "08711985070019"
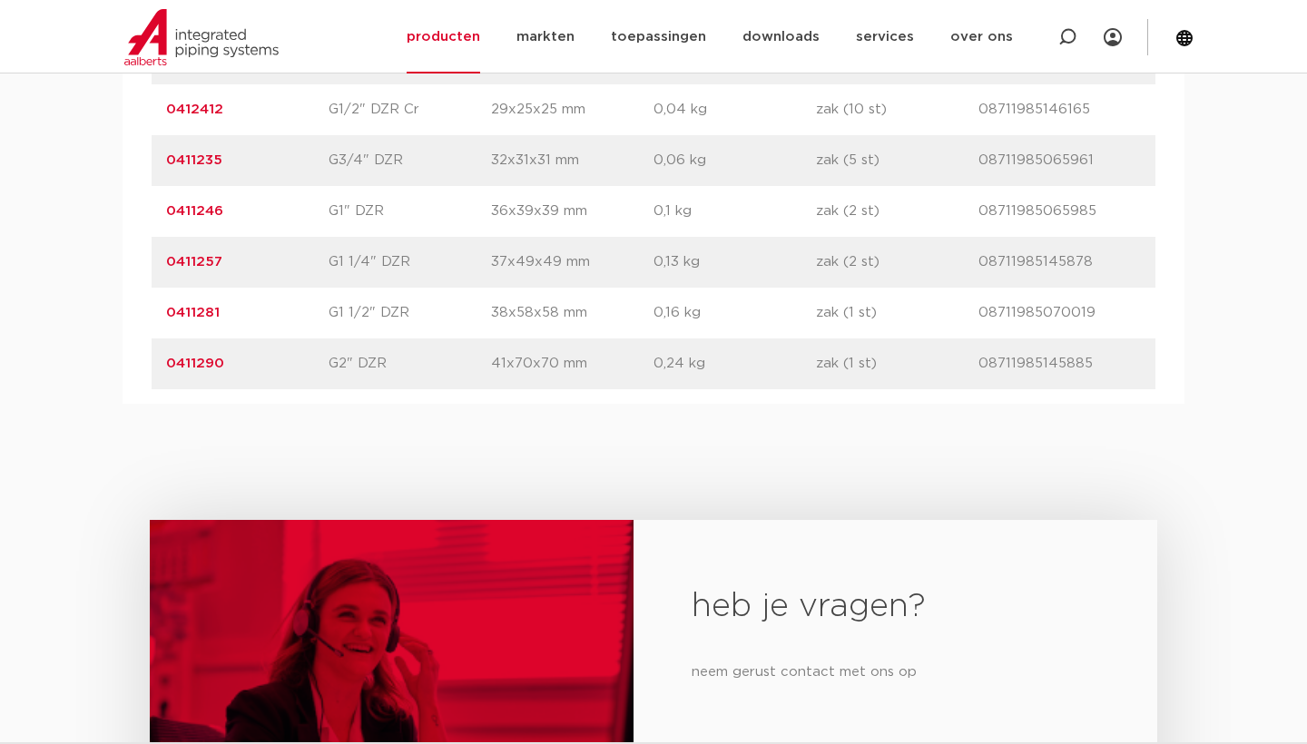
scroll to position [1491, 0]
click at [319, 308] on p "0411281" at bounding box center [247, 315] width 162 height 22
drag, startPoint x: 252, startPoint y: 312, endPoint x: 168, endPoint y: 313, distance: 84.4
click at [168, 313] on p "0411281" at bounding box center [247, 315] width 162 height 22
copy link "0411281"
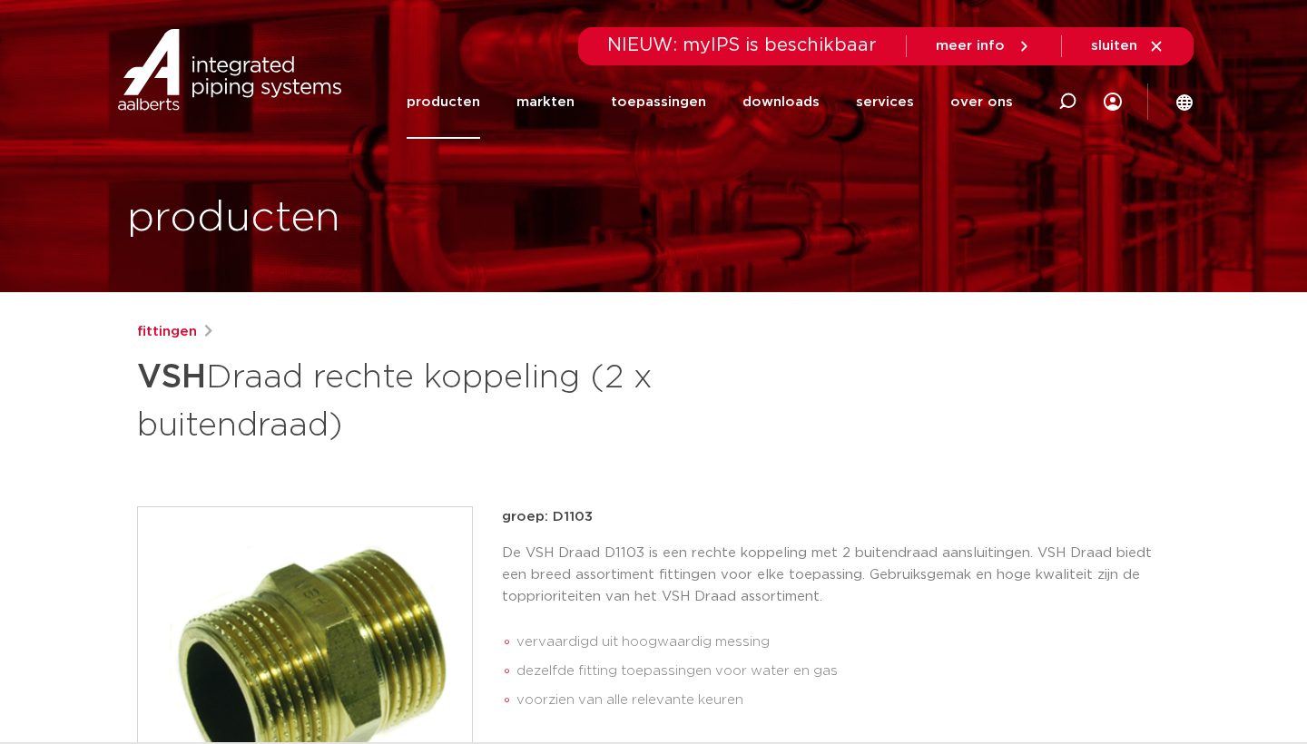
scroll to position [0, 0]
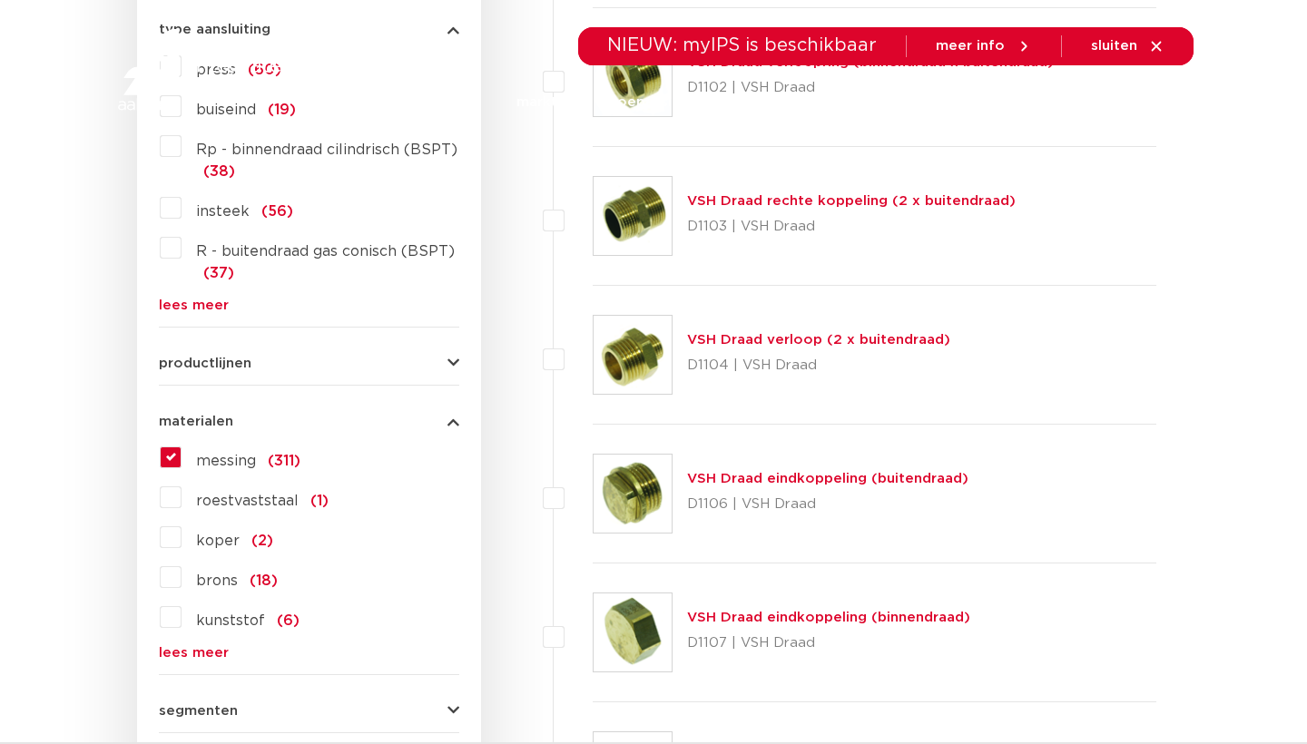
click at [853, 477] on link "VSH Draad eindkoppeling (buitendraad)" at bounding box center [827, 479] width 281 height 14
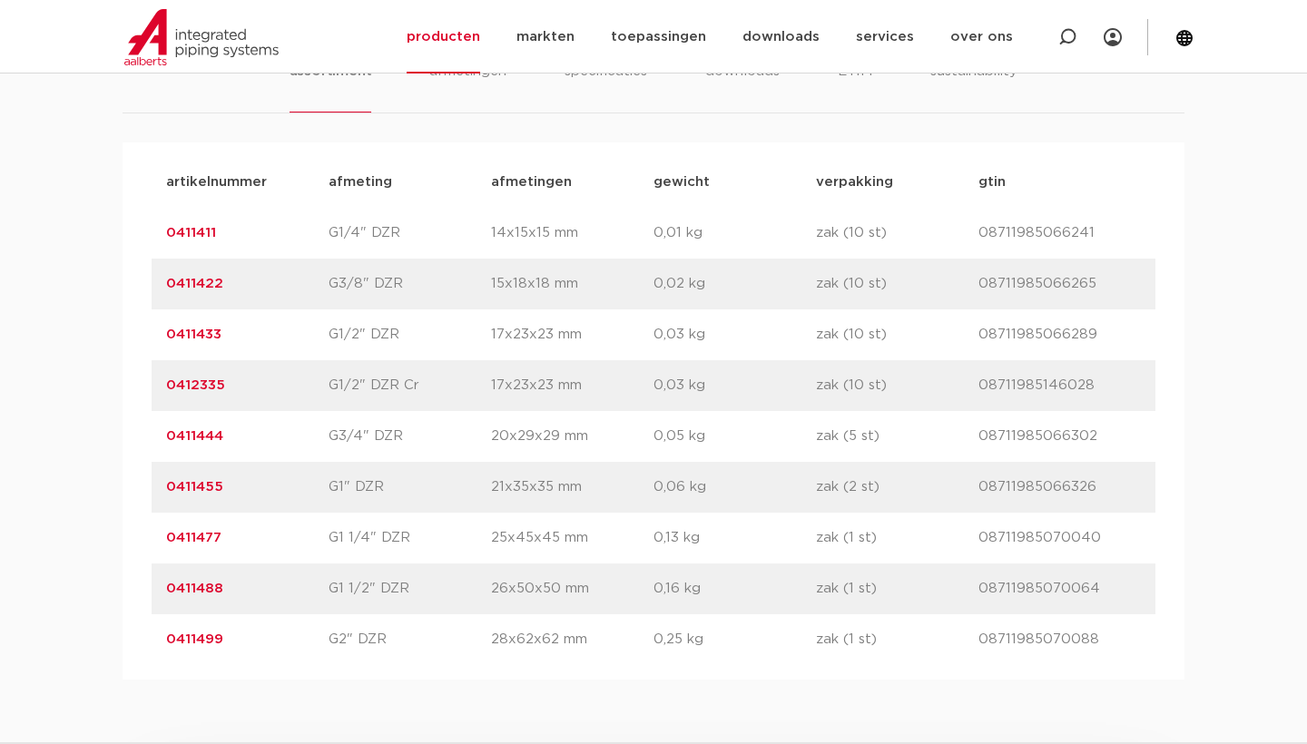
scroll to position [1254, 0]
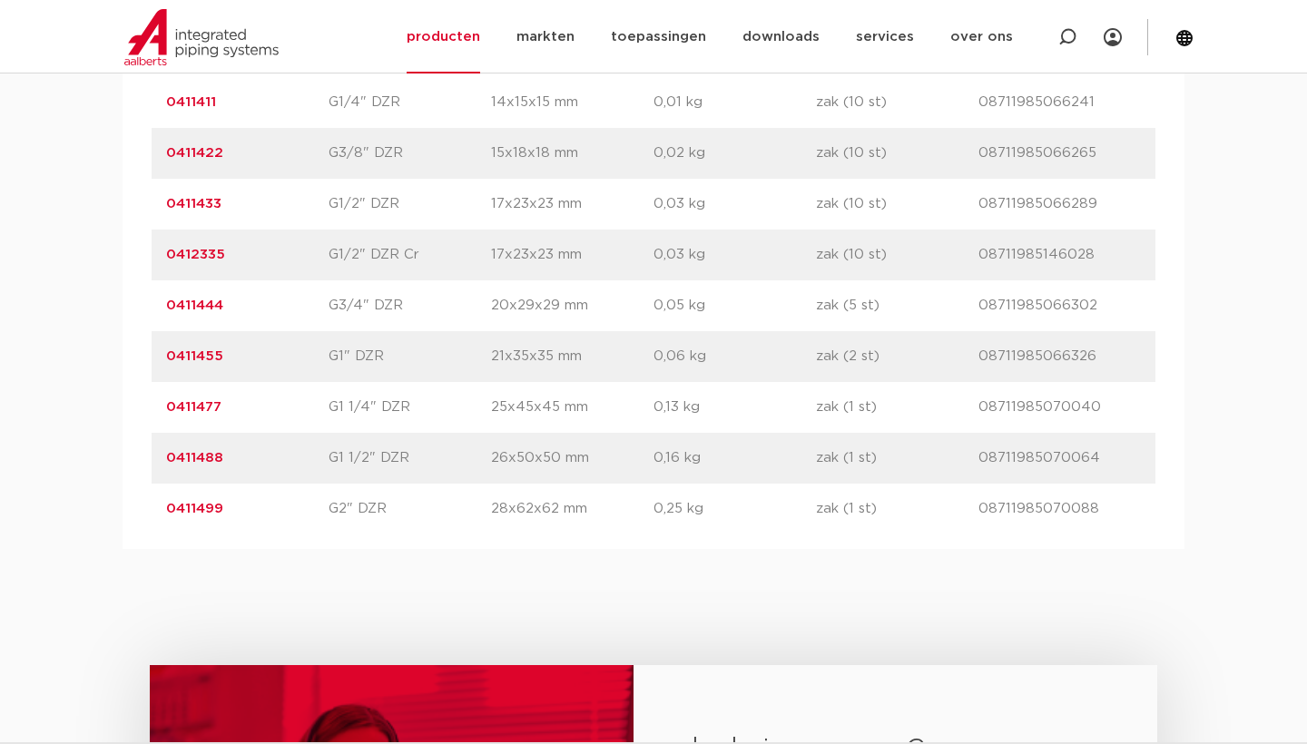
drag, startPoint x: 271, startPoint y: 456, endPoint x: 166, endPoint y: 453, distance: 104.4
click at [166, 453] on p "0411488" at bounding box center [247, 459] width 162 height 22
copy link "0411488"
